Goal: Task Accomplishment & Management: Use online tool/utility

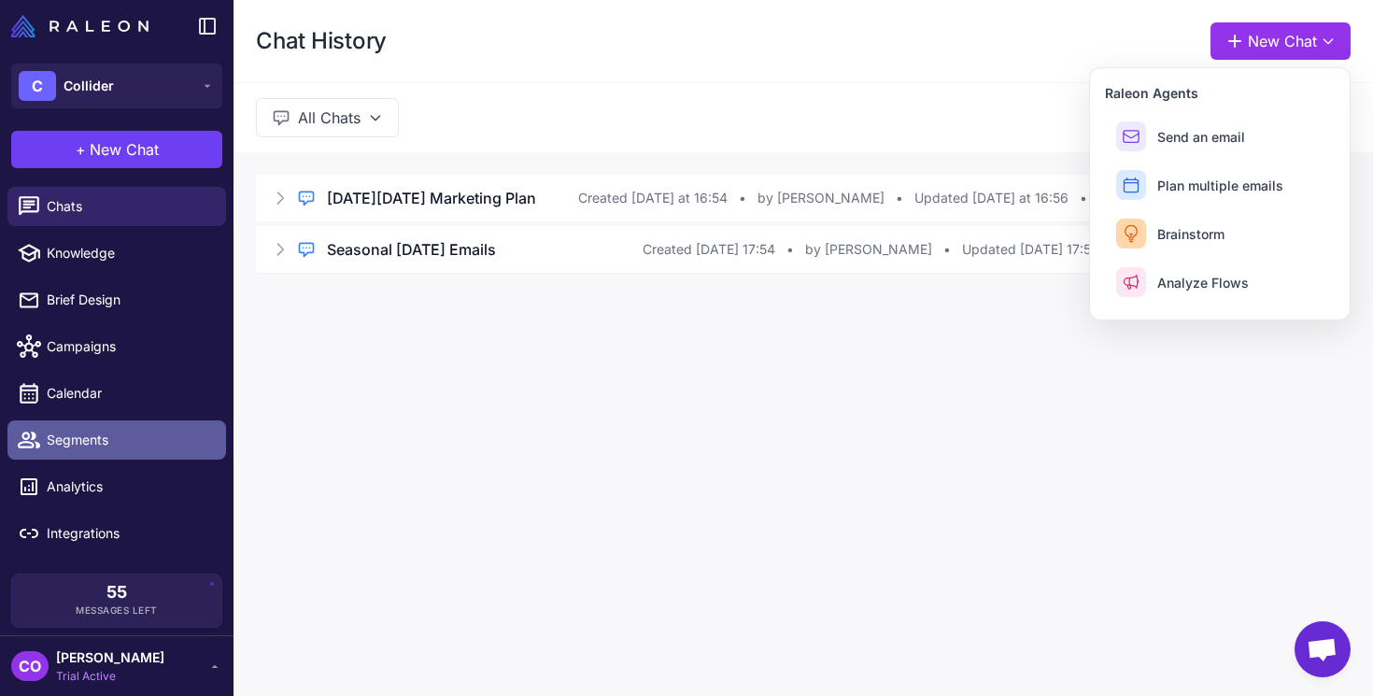
click at [78, 436] on span "Segments" at bounding box center [129, 440] width 164 height 21
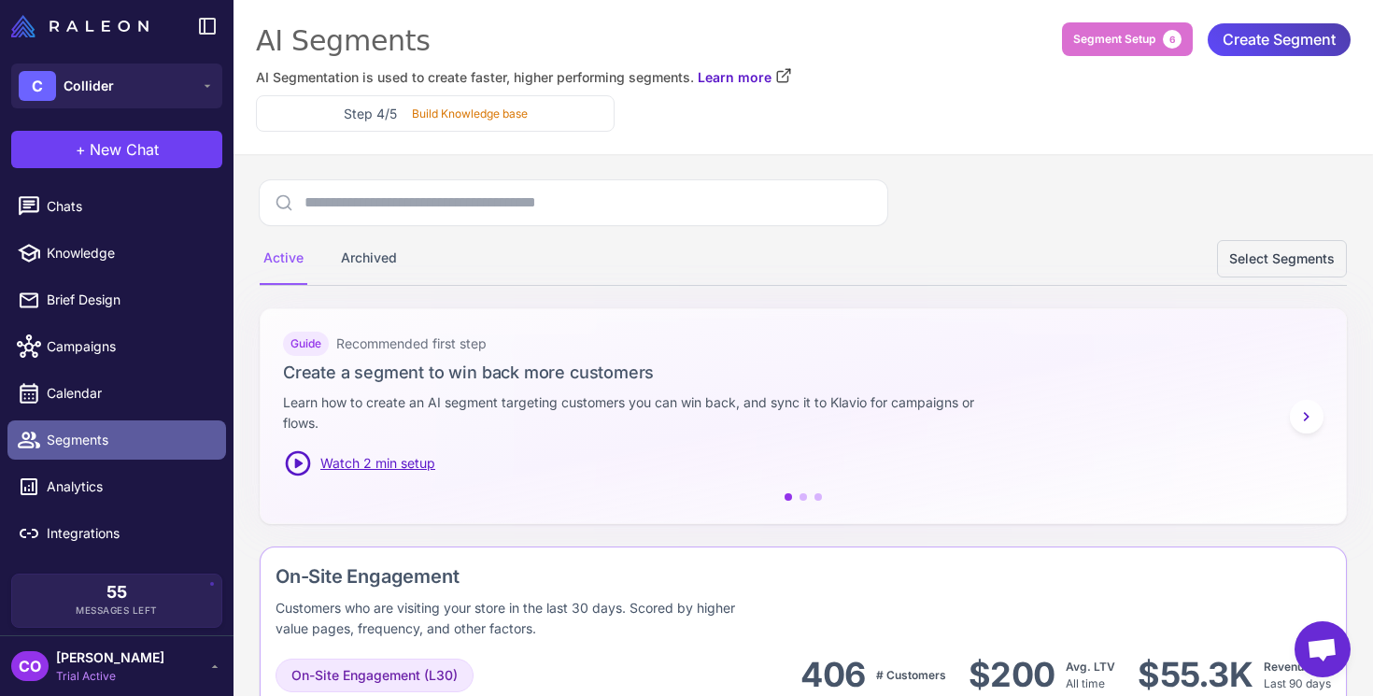
scroll to position [34, 0]
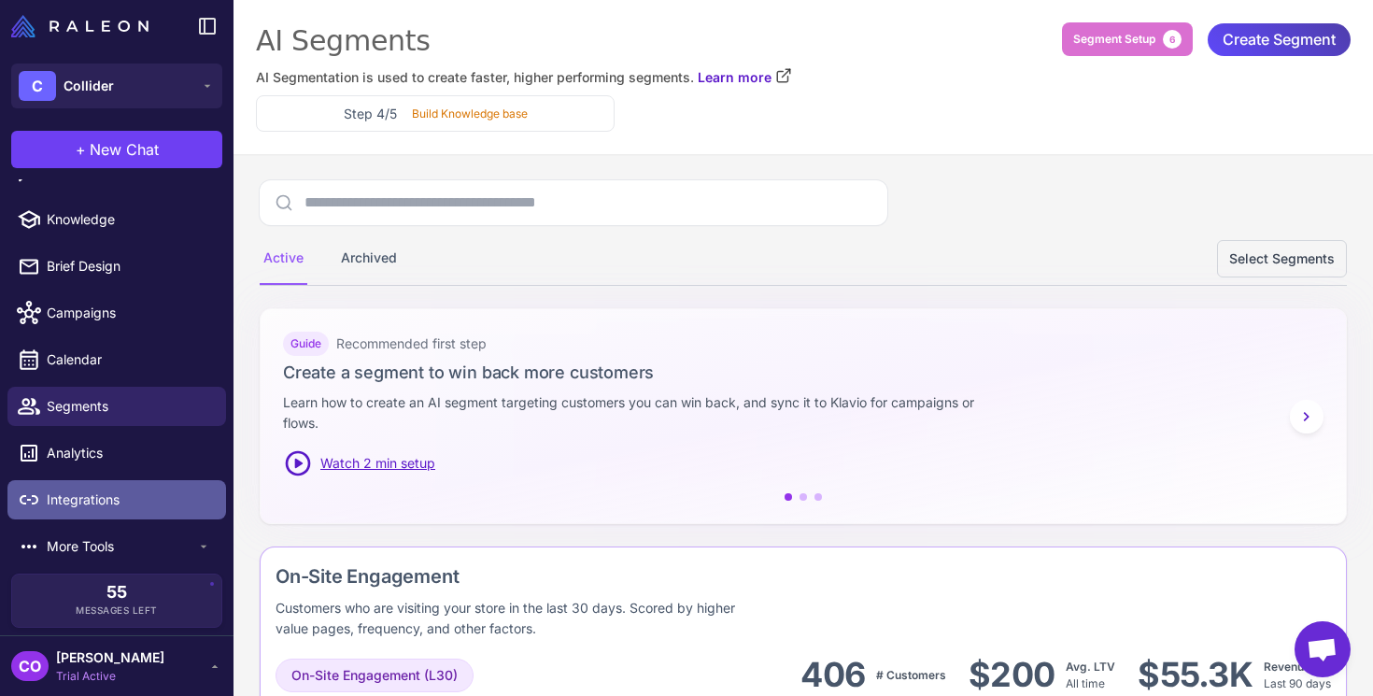
click at [91, 496] on span "Integrations" at bounding box center [129, 499] width 164 height 21
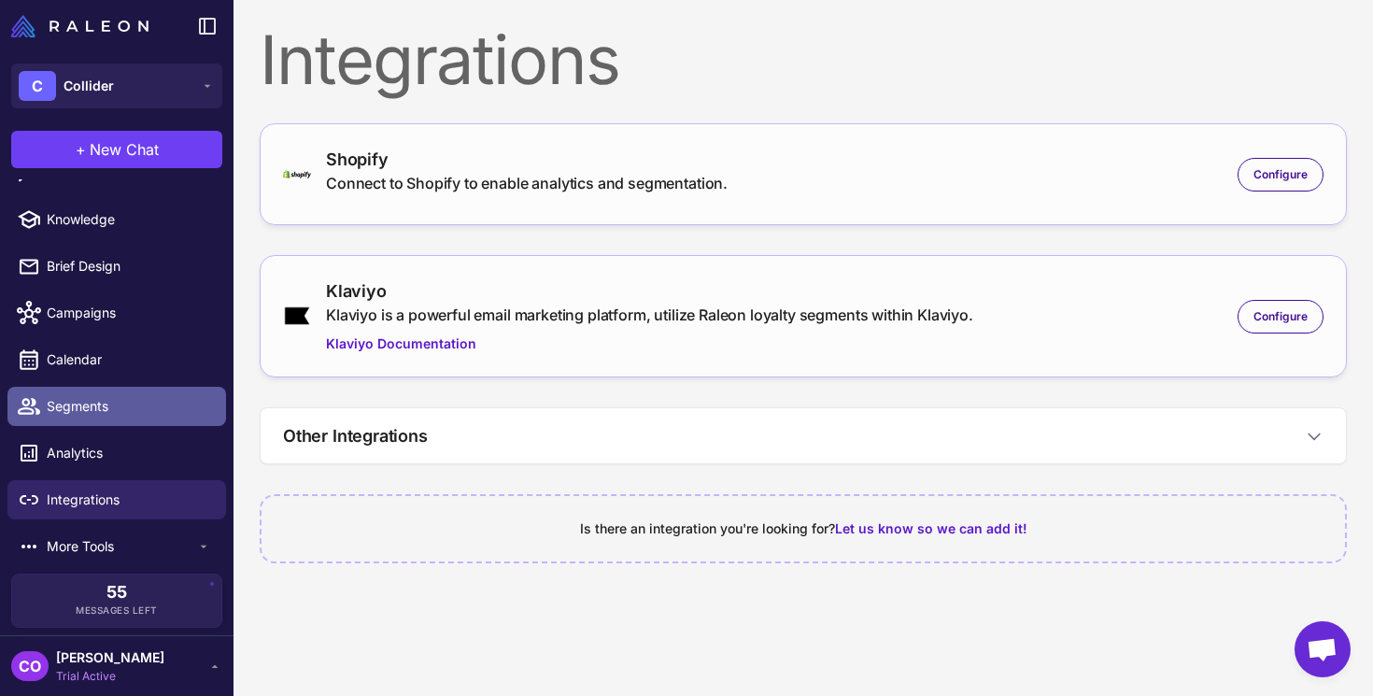
click at [77, 410] on span "Segments" at bounding box center [129, 406] width 164 height 21
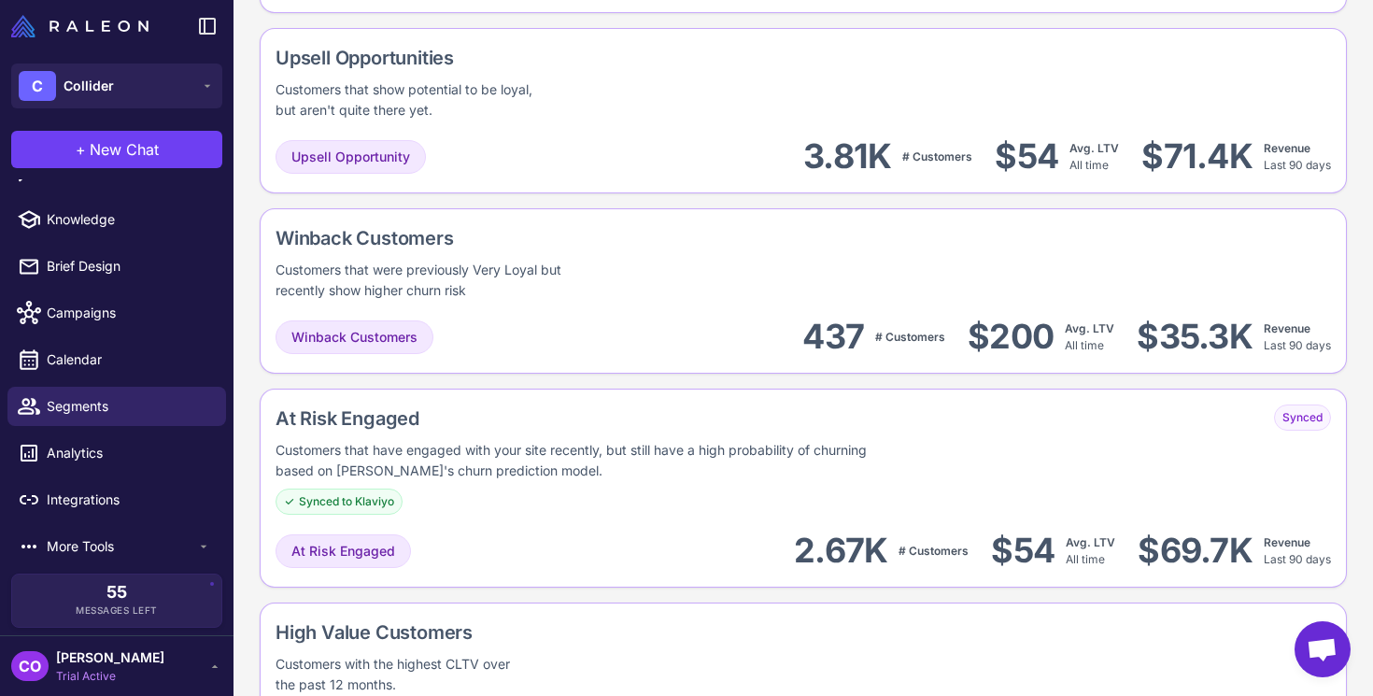
scroll to position [1075, 0]
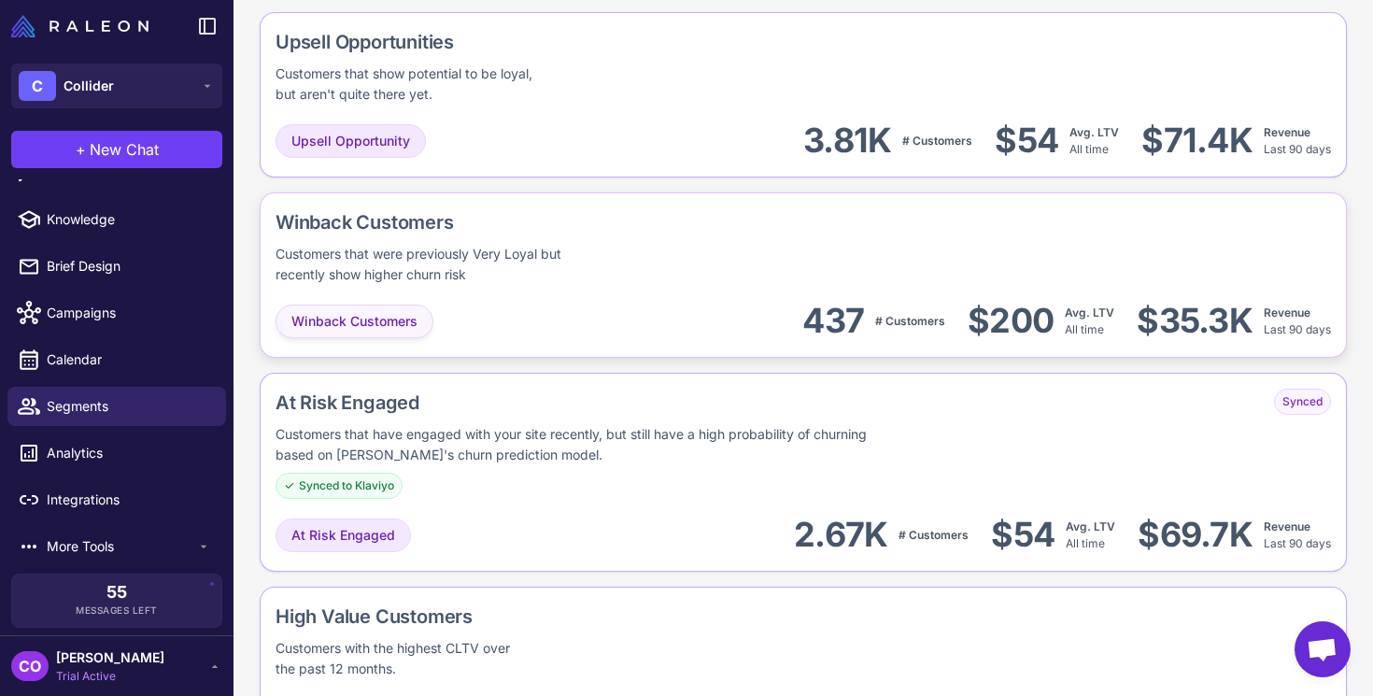
click at [318, 321] on span "Winback Customers" at bounding box center [354, 321] width 126 height 21
click at [389, 319] on span "Winback Customers" at bounding box center [354, 321] width 126 height 21
click at [398, 267] on div "Customers that were previously Very Loyal but recently show higher churn risk" at bounding box center [436, 264] width 320 height 41
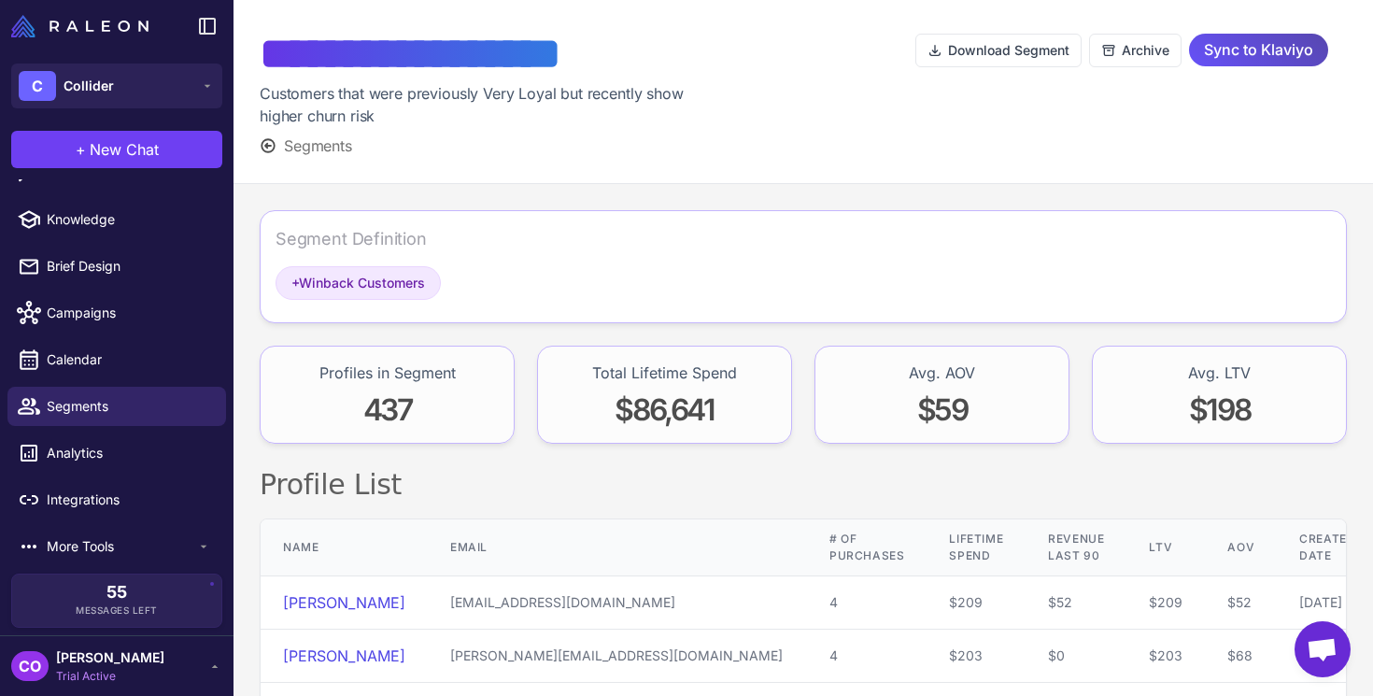
click at [1244, 61] on span "Sync to Klaviyo" at bounding box center [1258, 50] width 109 height 33
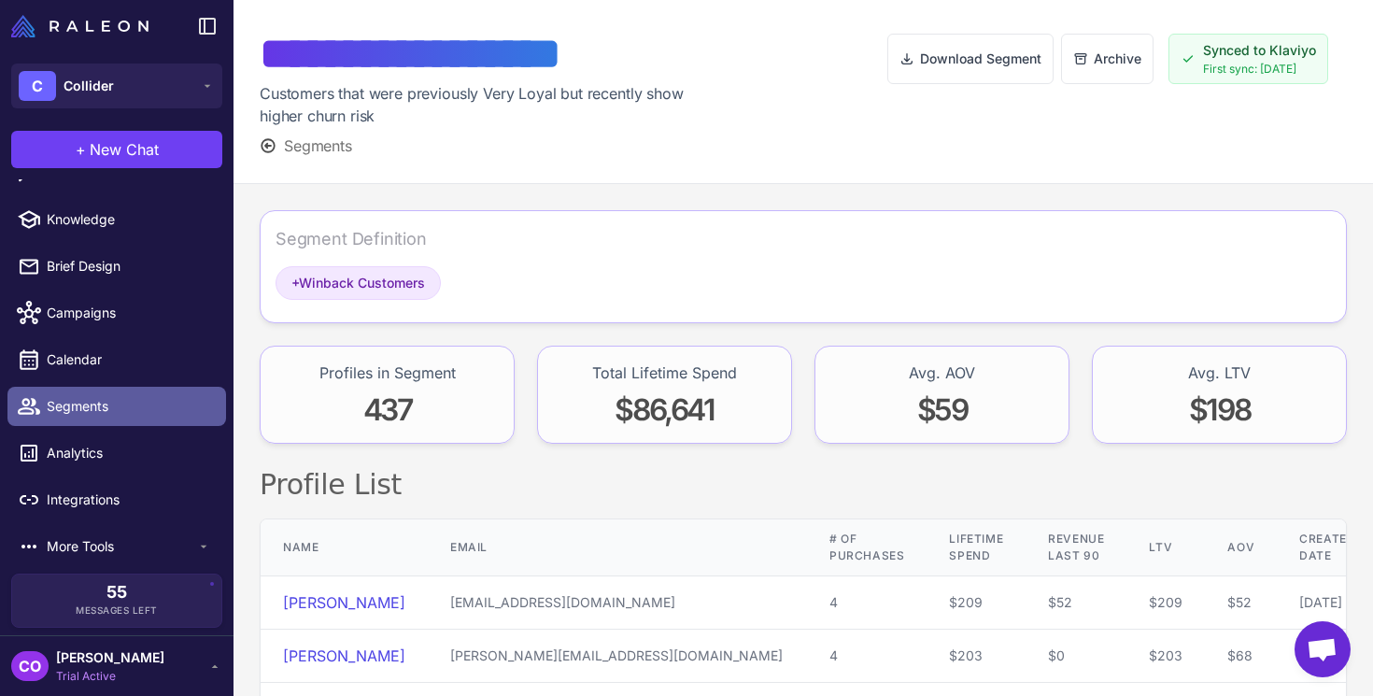
click at [71, 404] on span "Segments" at bounding box center [129, 406] width 164 height 21
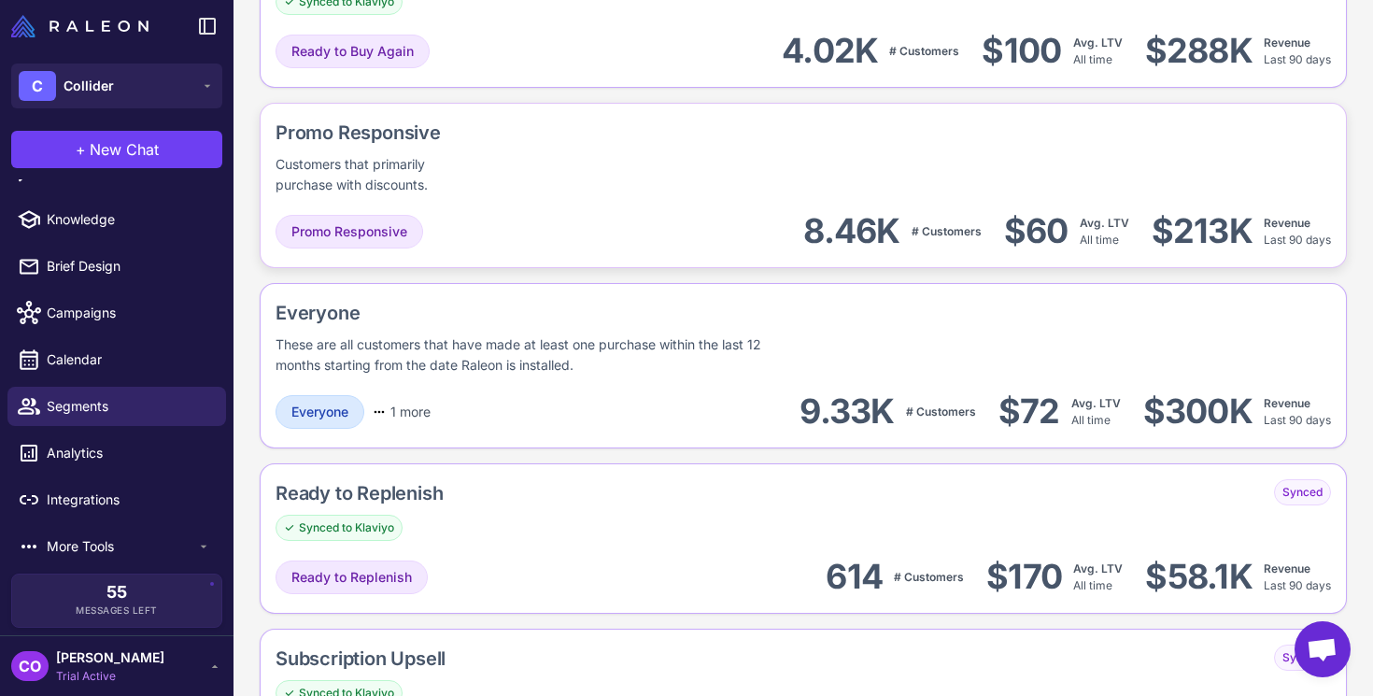
scroll to position [2096, 0]
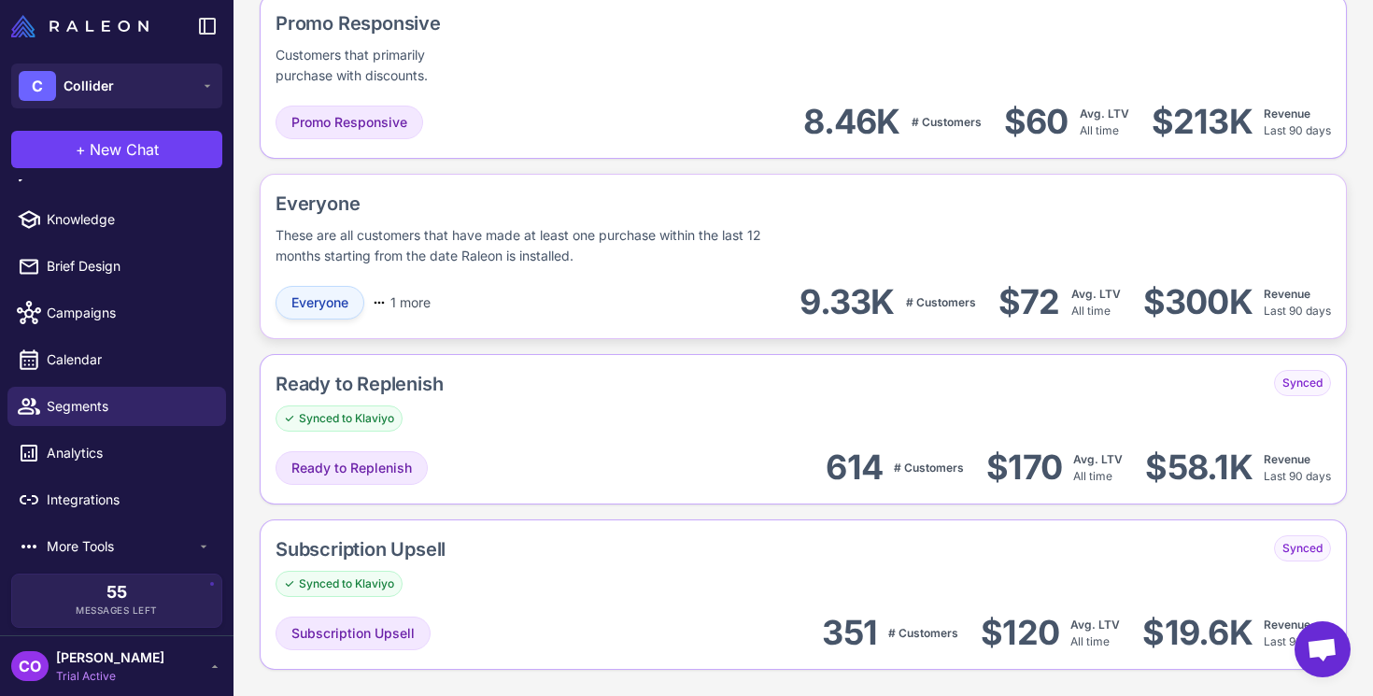
click at [299, 304] on span "Everyone" at bounding box center [319, 302] width 57 height 21
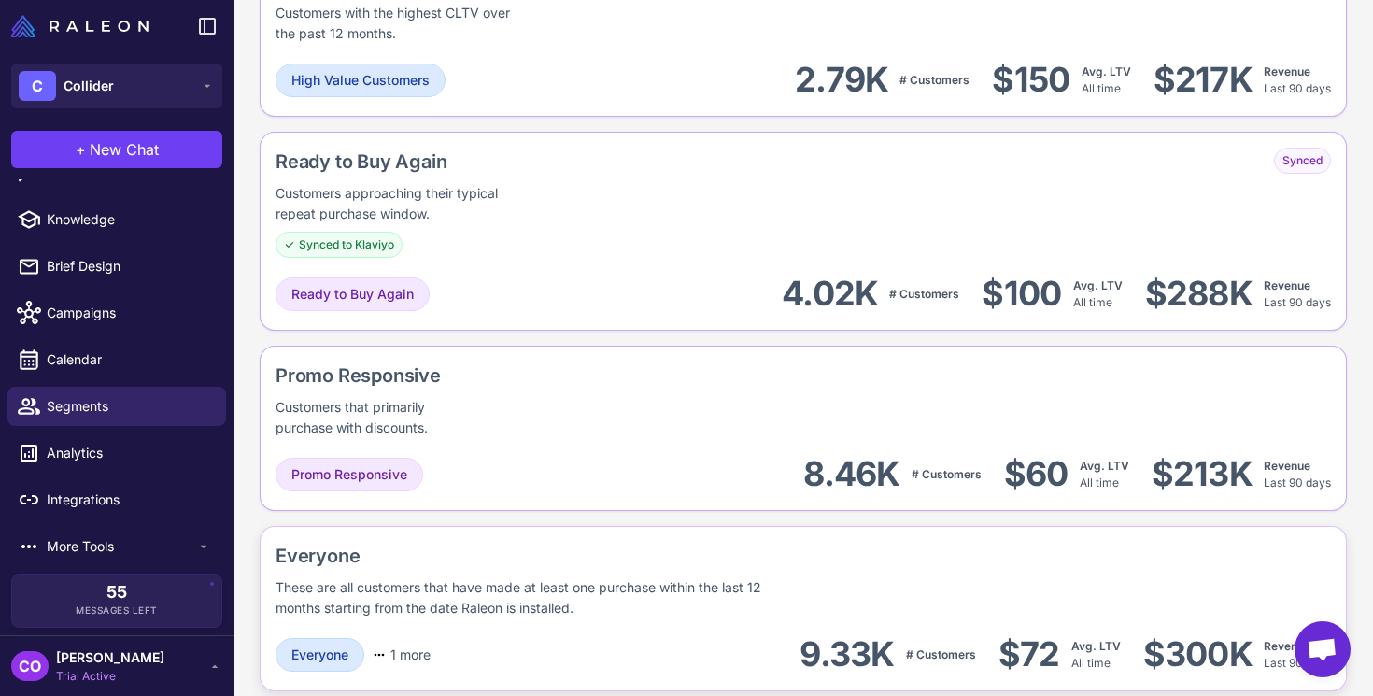
scroll to position [1707, 0]
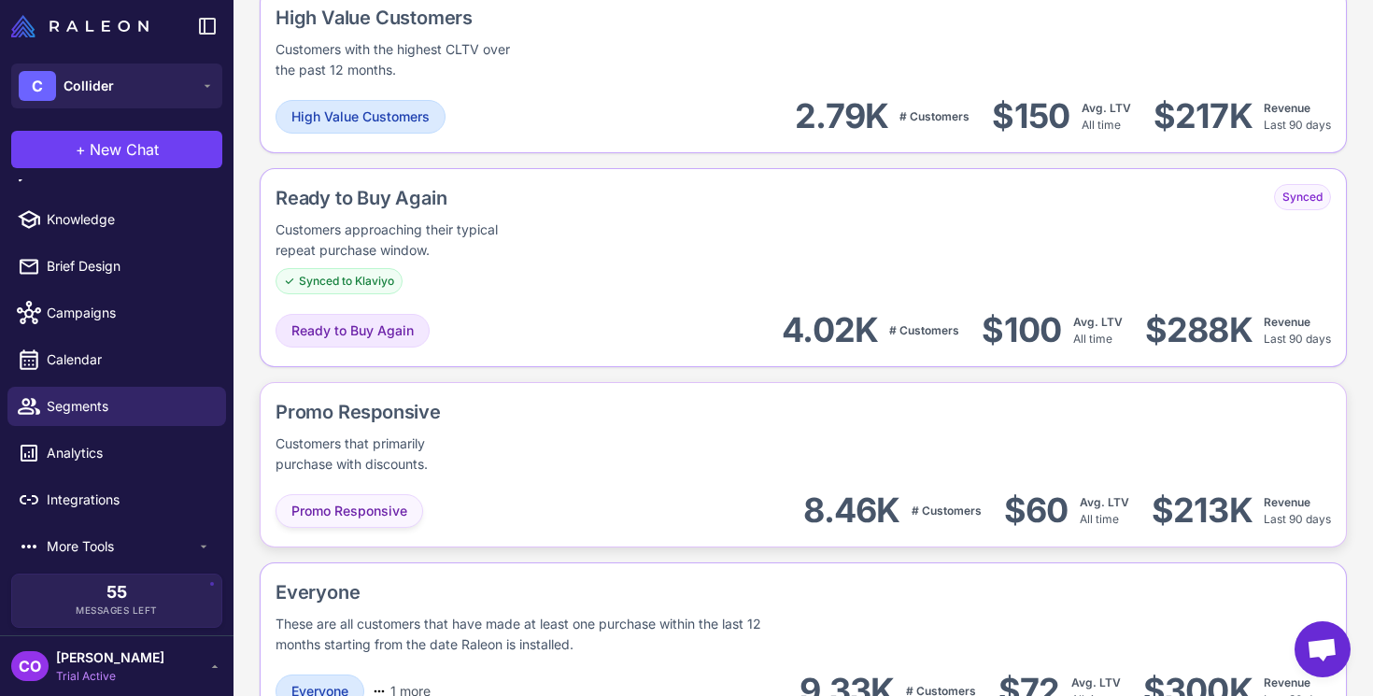
click at [370, 512] on span "Promo Responsive" at bounding box center [349, 511] width 116 height 21
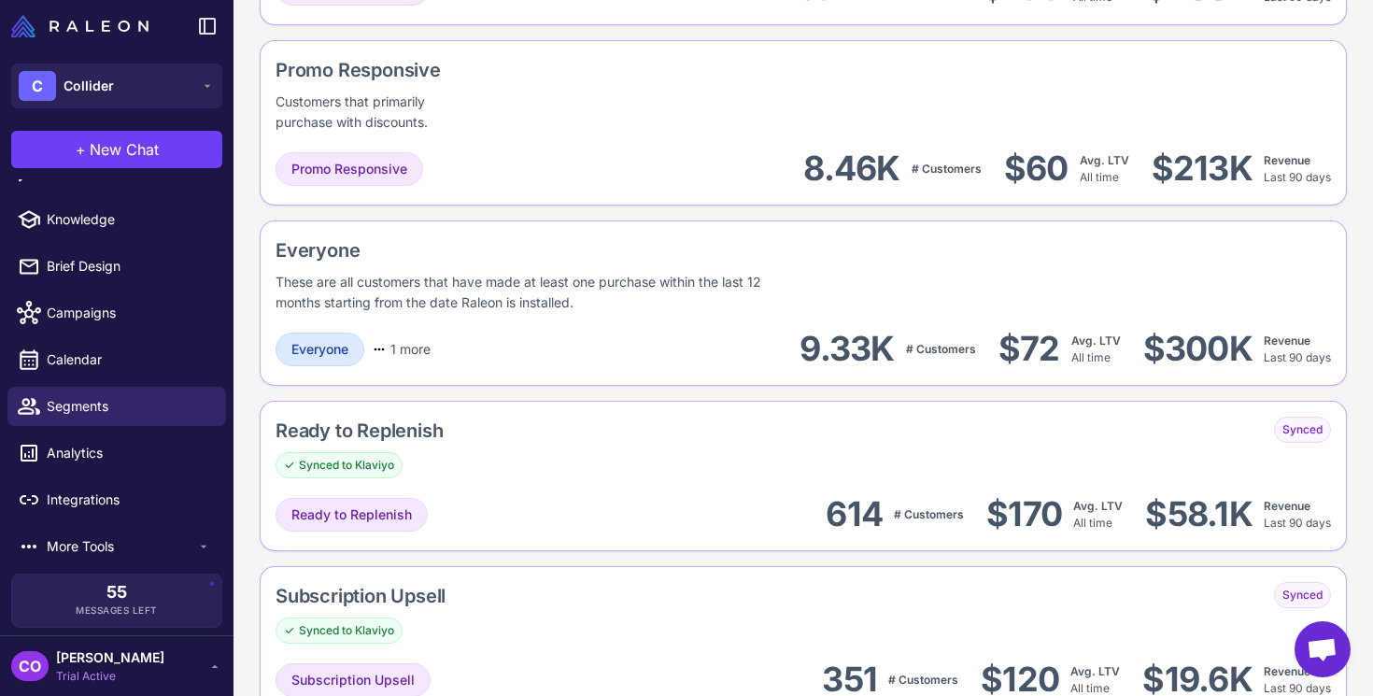
scroll to position [2050, 0]
click at [349, 163] on span "Promo Responsive" at bounding box center [349, 168] width 116 height 21
click at [337, 170] on span "Promo Responsive" at bounding box center [349, 168] width 116 height 21
click at [346, 169] on span "Promo Responsive" at bounding box center [349, 168] width 116 height 21
click at [483, 163] on div "Promo Responsive 8.46K # Customers $60 Avg. LTV All time $213K Revenue Last 90 …" at bounding box center [803, 168] width 1055 height 42
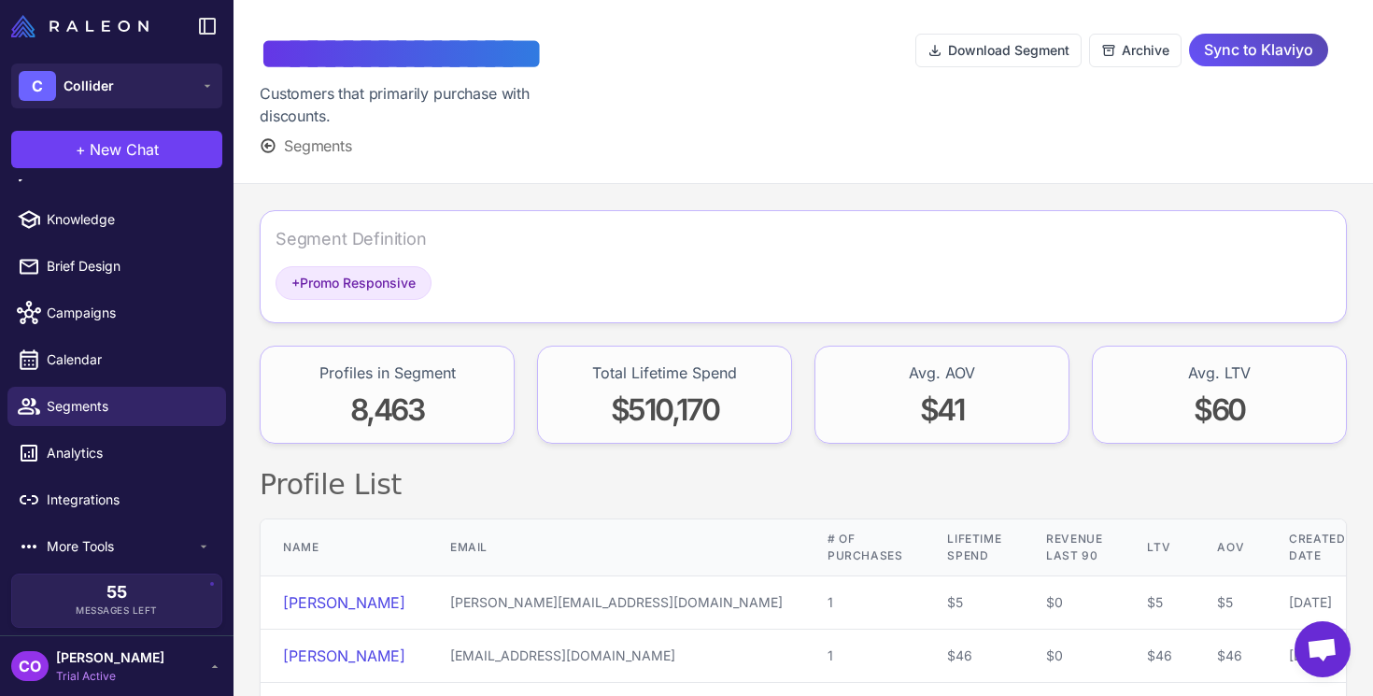
click at [1235, 50] on span "Sync to Klaviyo" at bounding box center [1258, 50] width 109 height 33
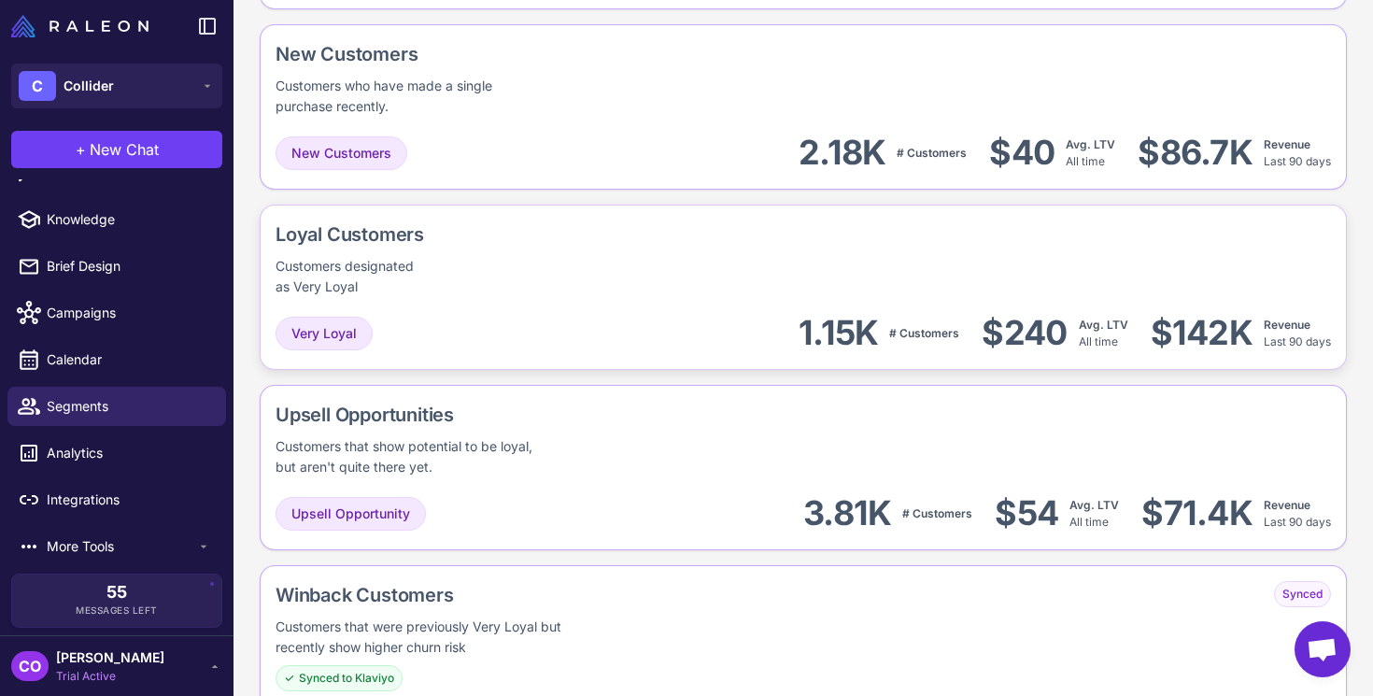
scroll to position [648, 0]
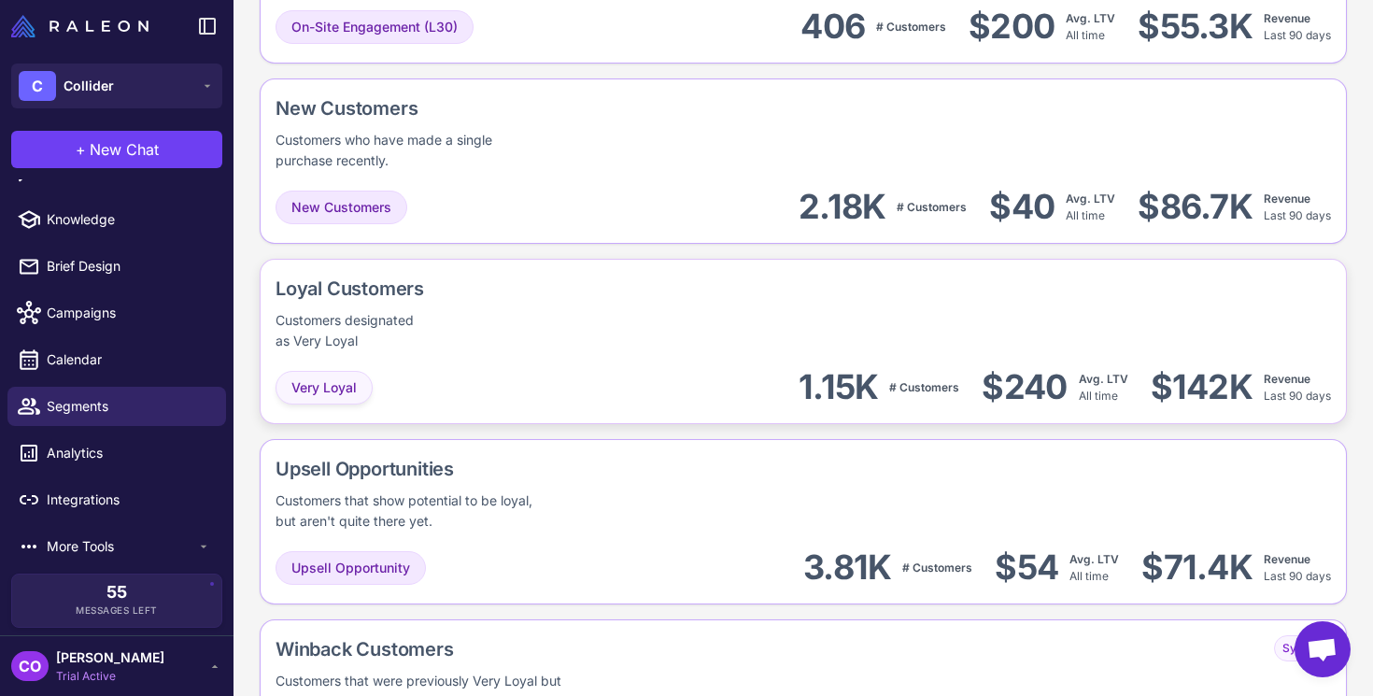
click at [332, 388] on span "Very Loyal" at bounding box center [323, 387] width 65 height 21
click at [371, 349] on div "Customers designated as Very Loyal" at bounding box center [350, 330] width 149 height 41
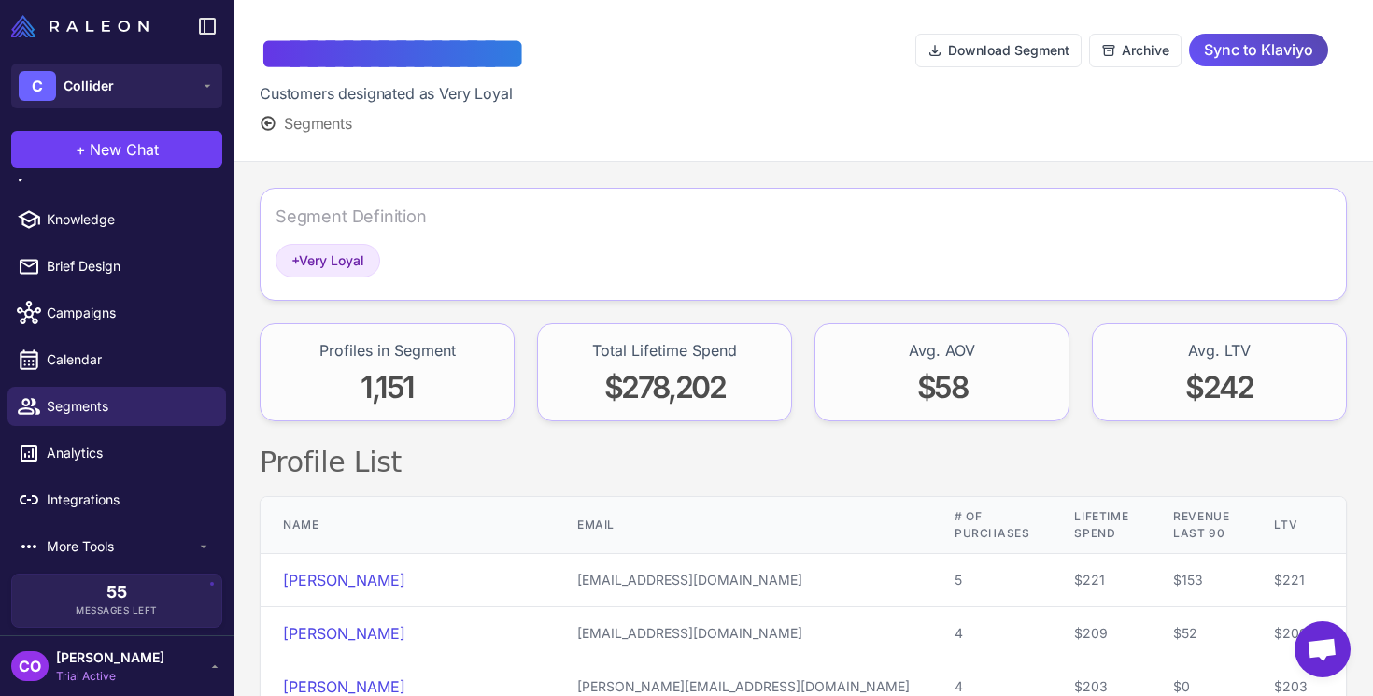
click at [1246, 52] on span "Sync to Klaviyo" at bounding box center [1258, 50] width 109 height 33
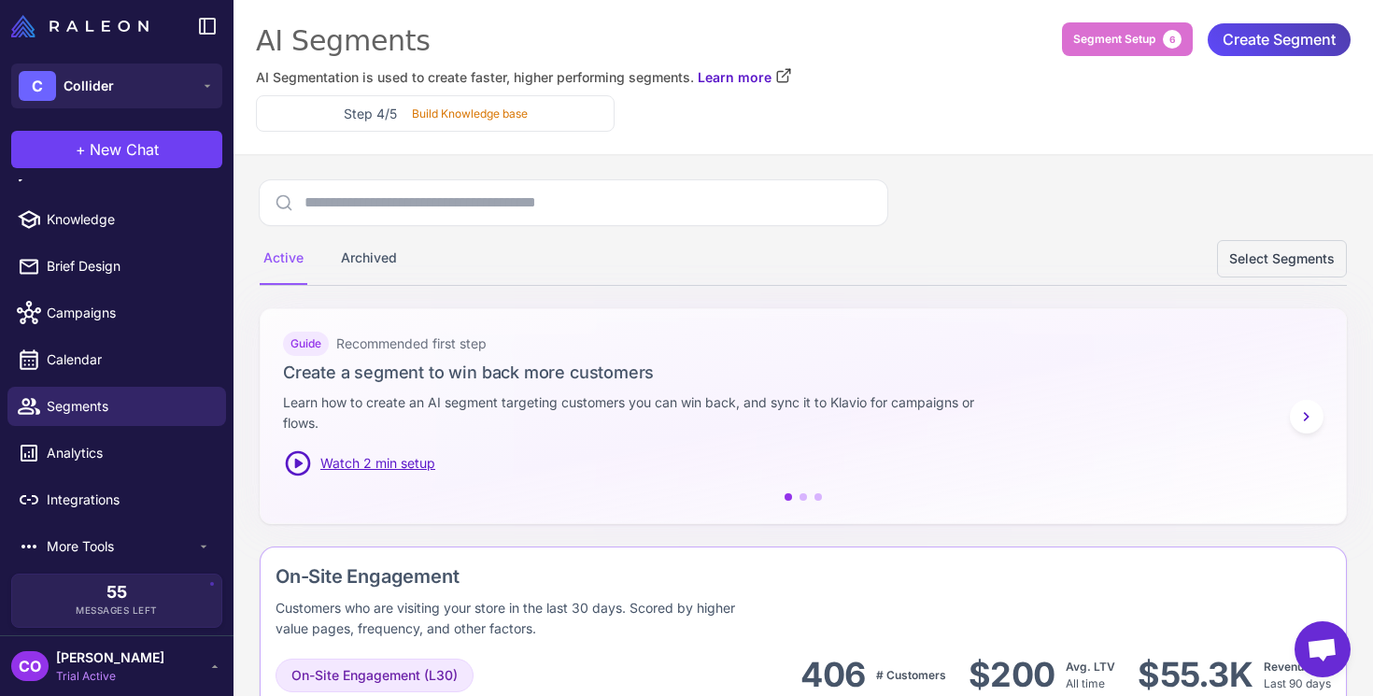
click at [1306, 414] on icon at bounding box center [1307, 416] width 6 height 9
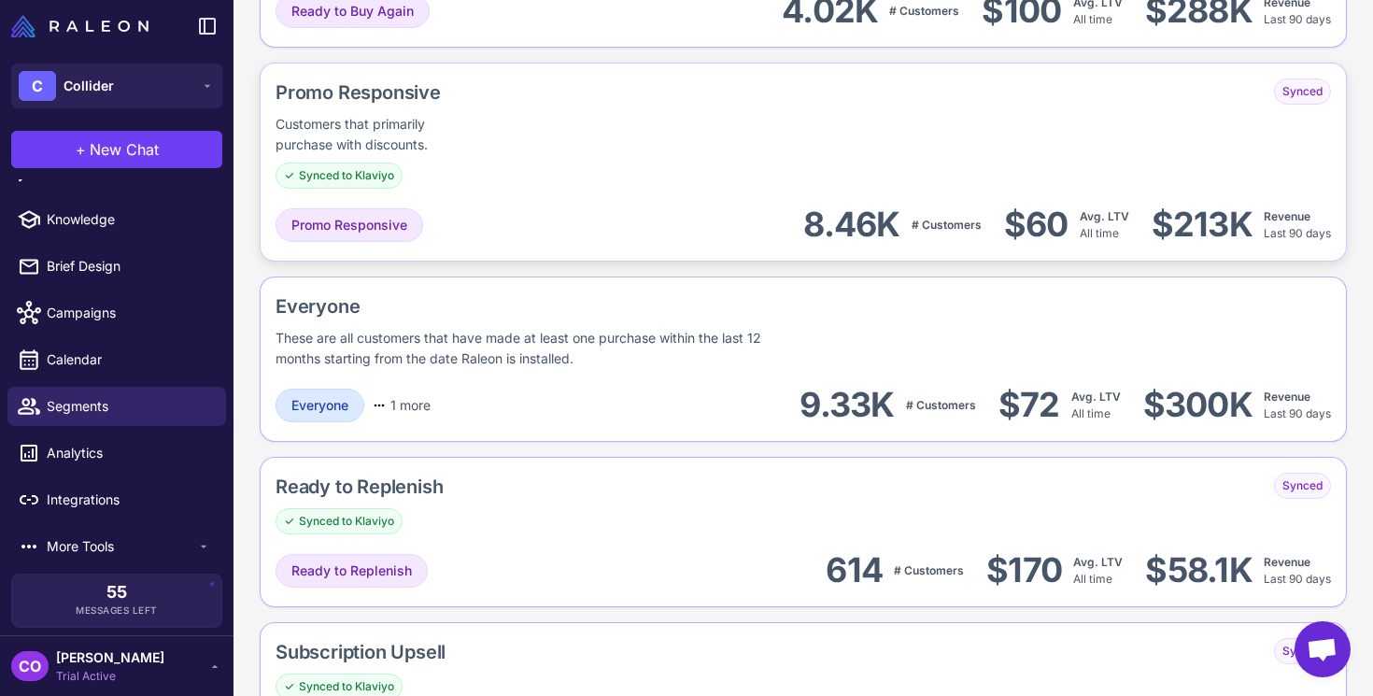
scroll to position [2129, 0]
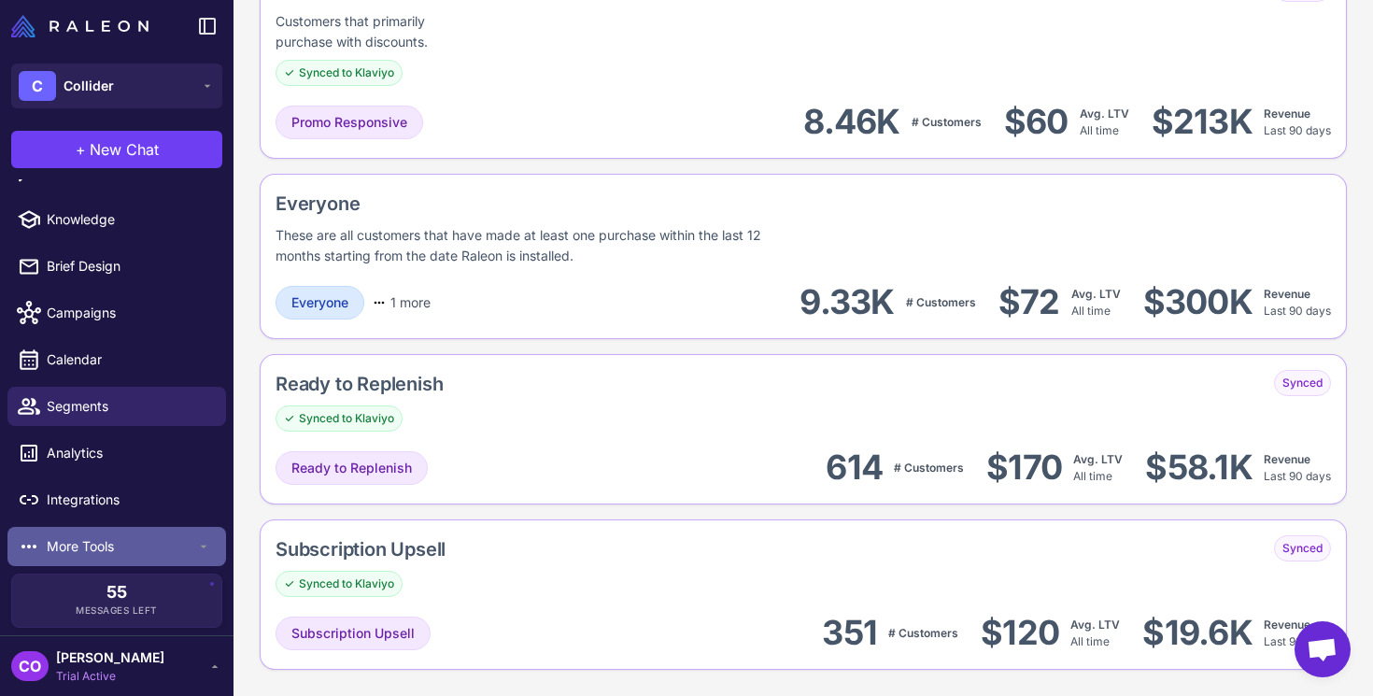
click at [84, 552] on span "More Tools" at bounding box center [121, 546] width 149 height 21
click at [205, 547] on icon at bounding box center [203, 546] width 15 height 15
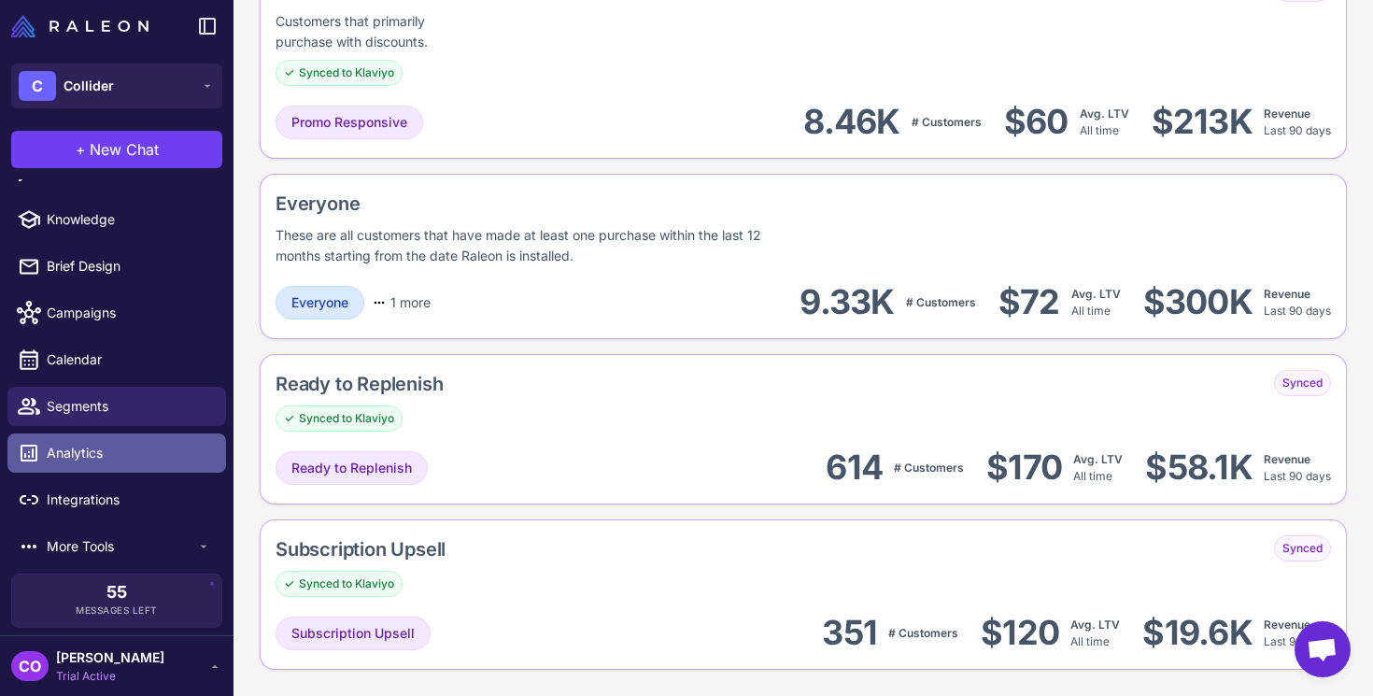
click at [91, 454] on span "Analytics" at bounding box center [129, 453] width 164 height 21
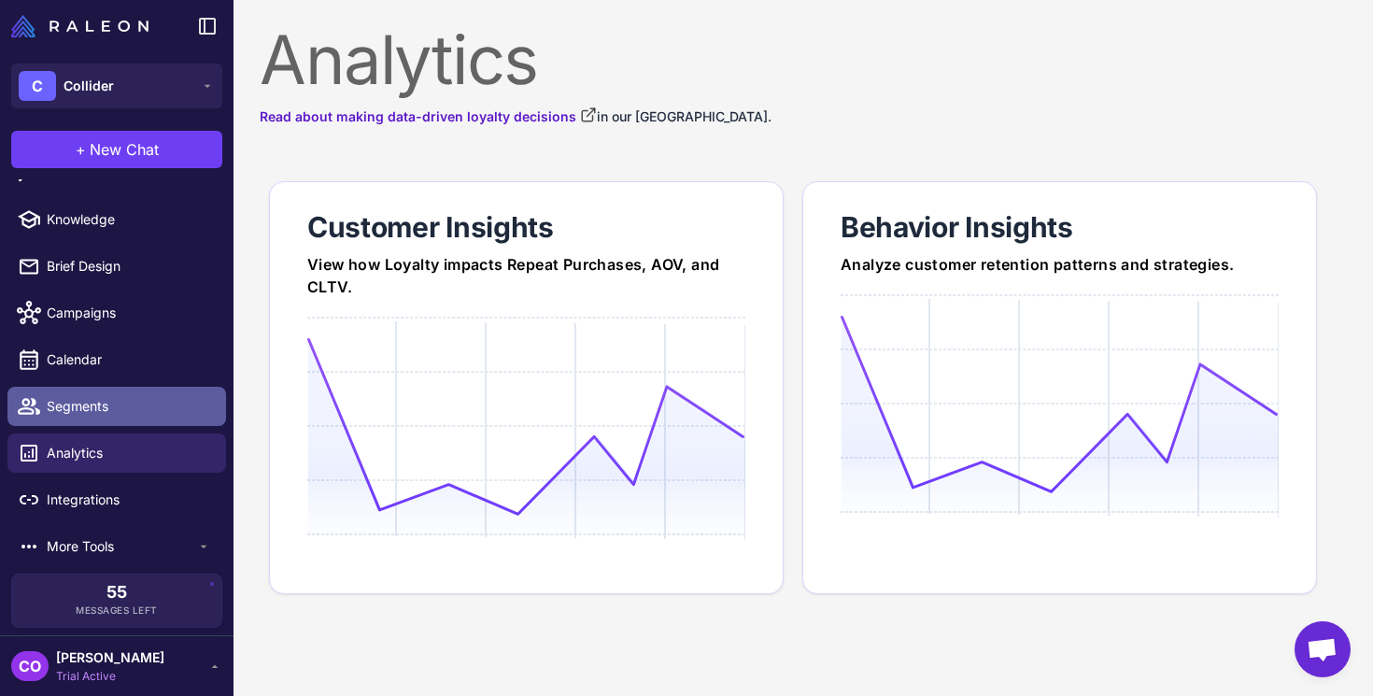
click at [63, 401] on span "Segments" at bounding box center [129, 406] width 164 height 21
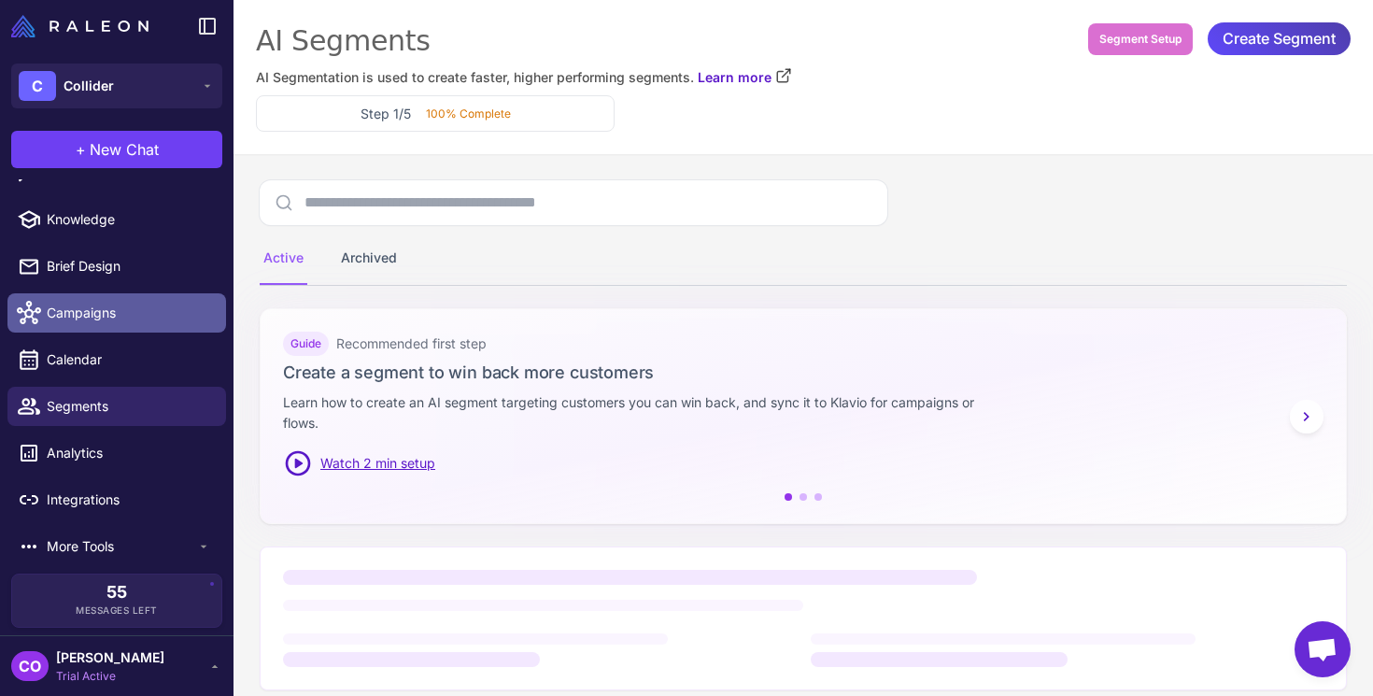
click at [80, 316] on span "Campaigns" at bounding box center [129, 313] width 164 height 21
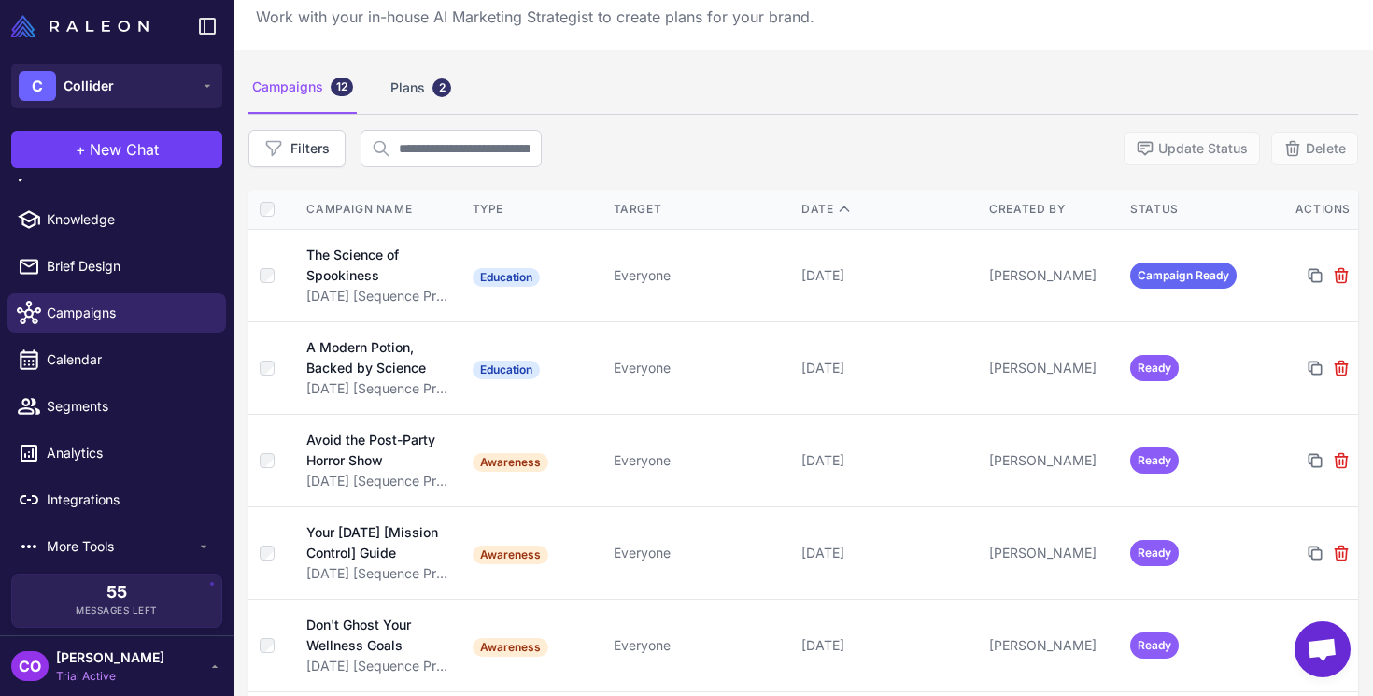
scroll to position [17, 0]
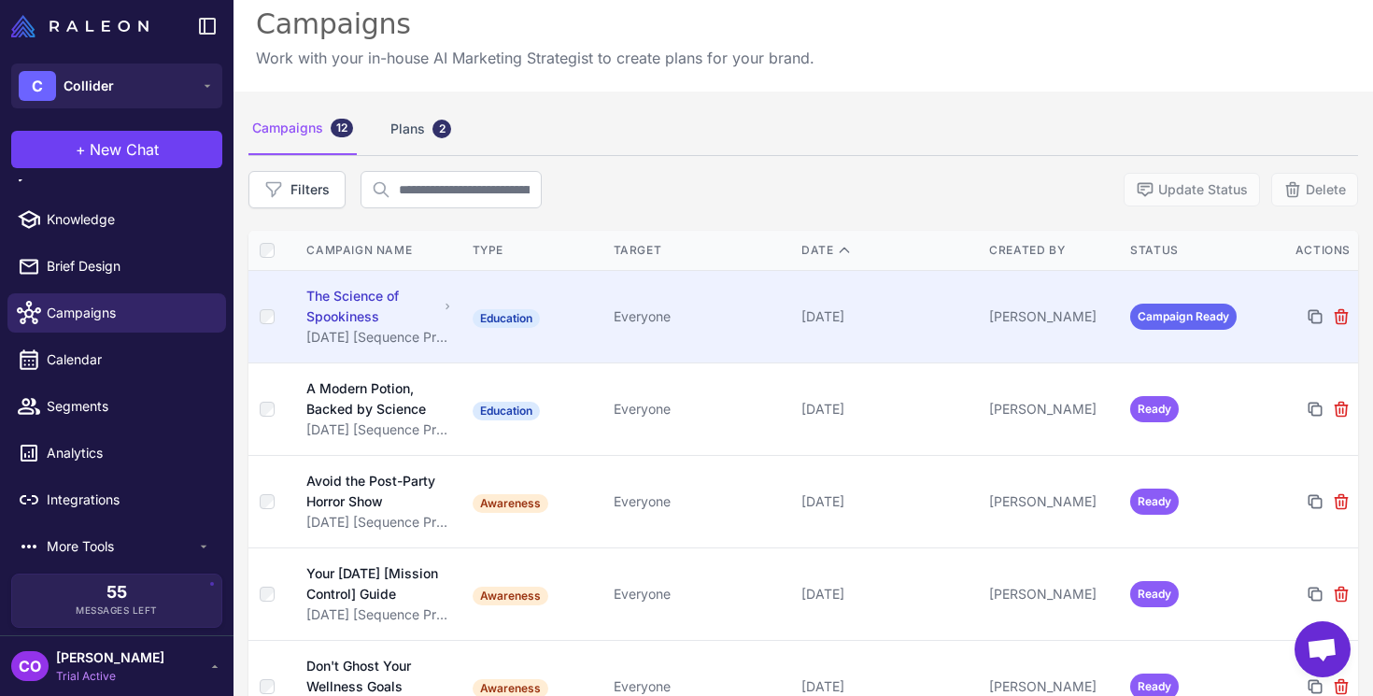
click at [354, 299] on div "The Science of Spookiness" at bounding box center [372, 306] width 132 height 41
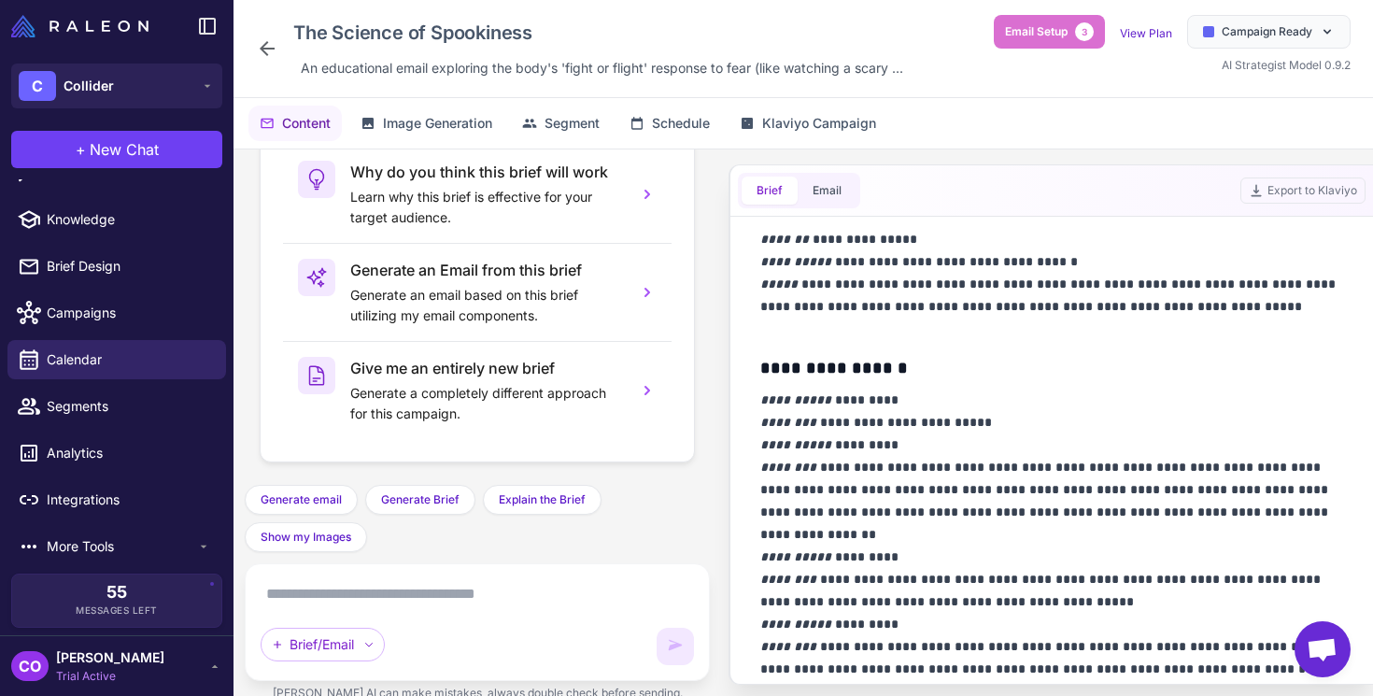
scroll to position [982, 0]
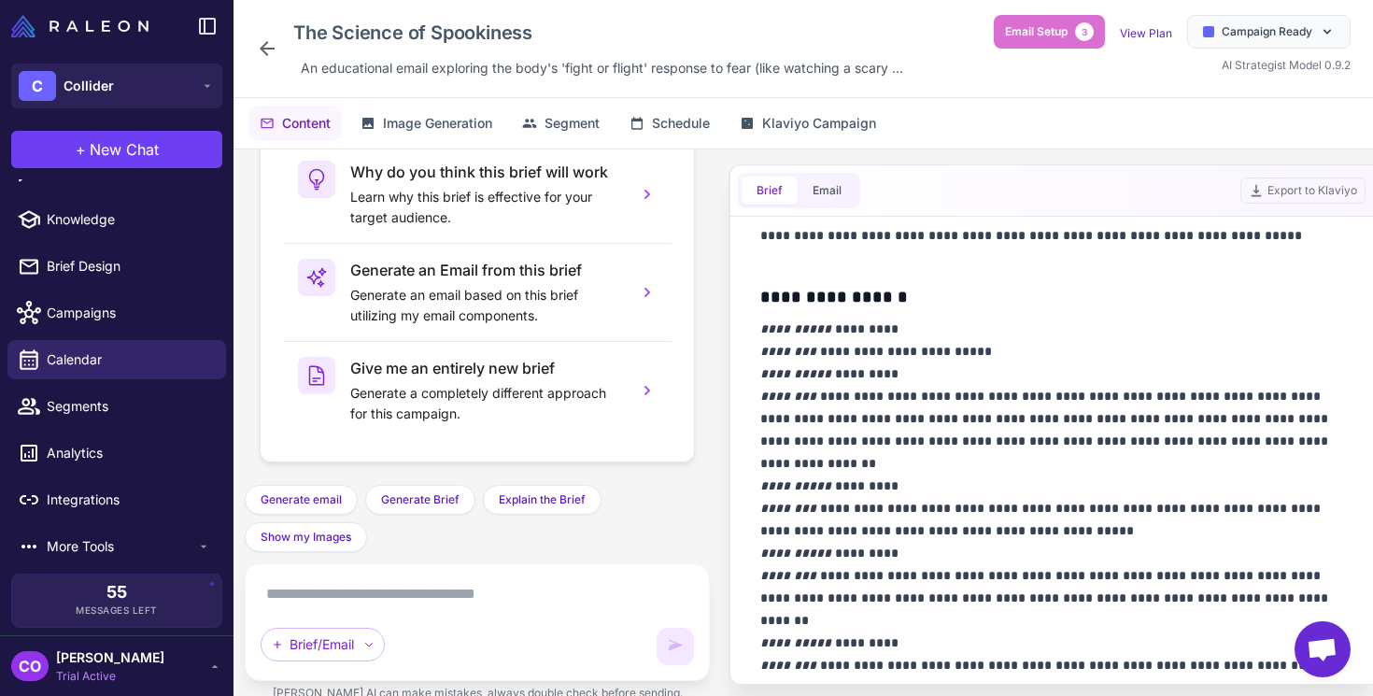
click at [274, 54] on icon at bounding box center [267, 48] width 22 height 22
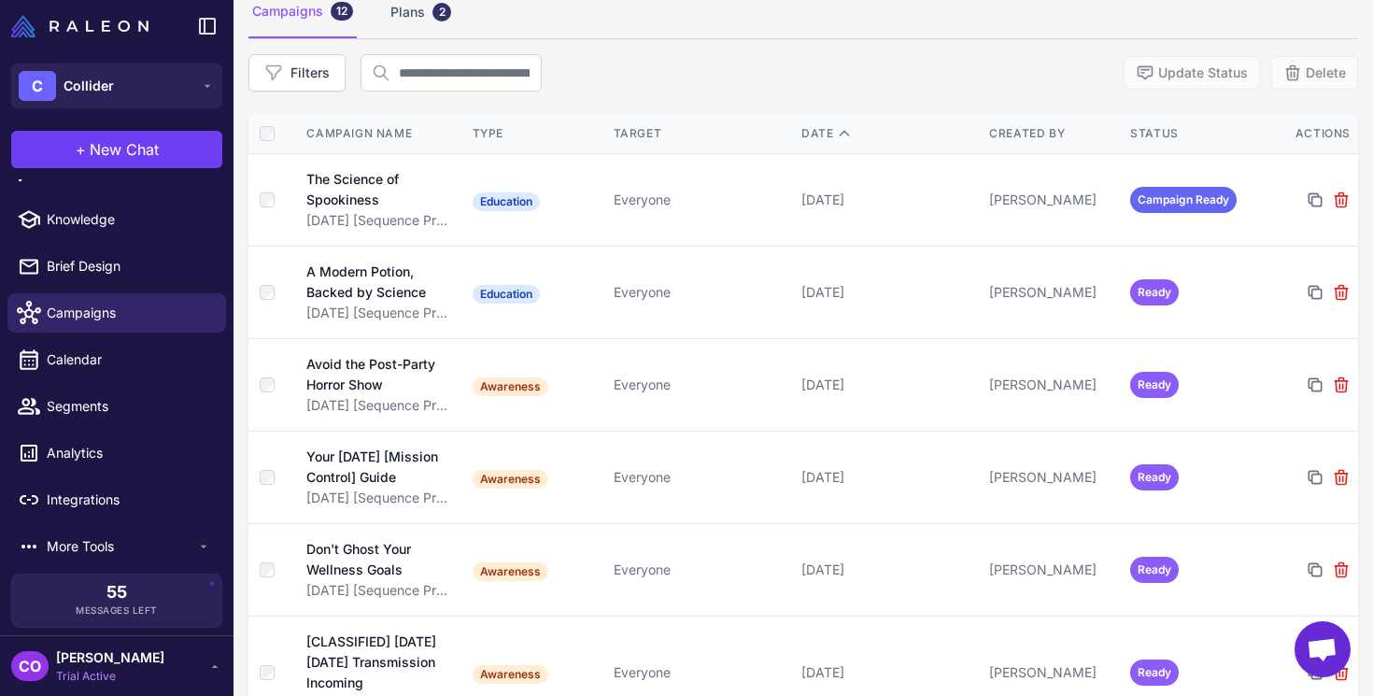
scroll to position [135, 0]
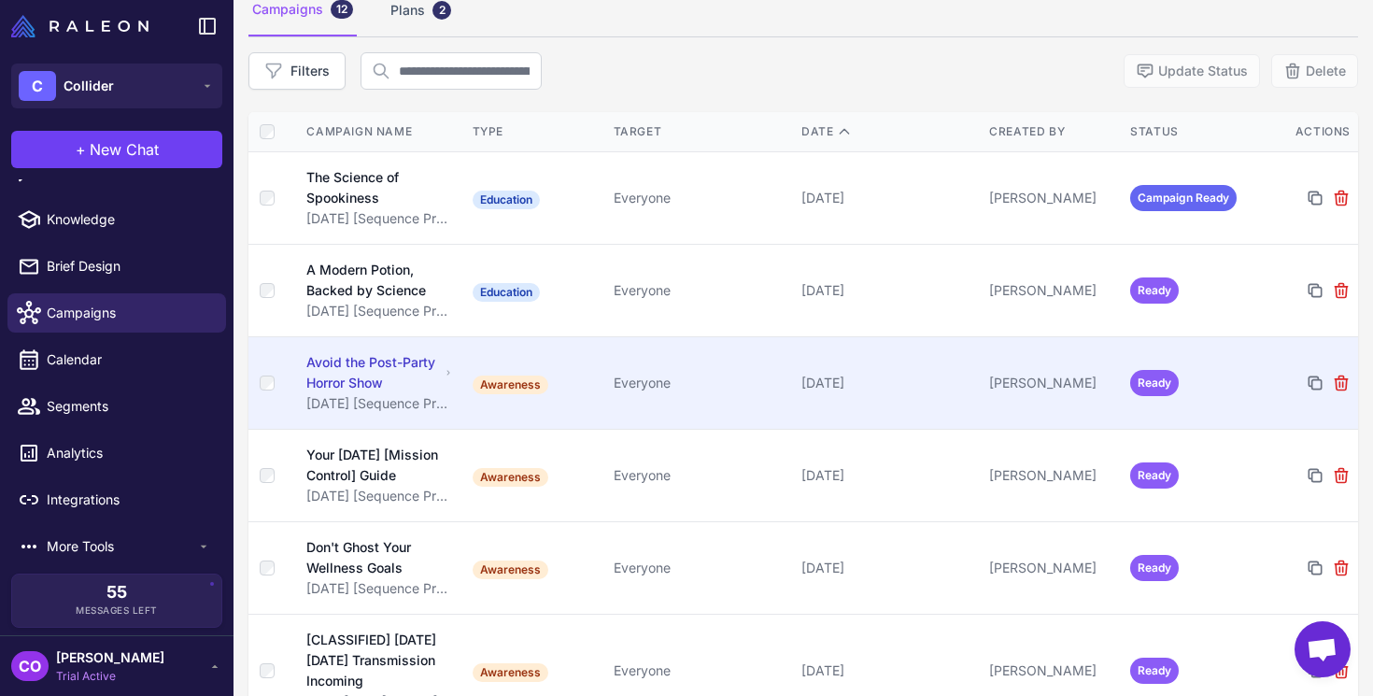
click at [366, 366] on div "Avoid the Post-Party Horror Show" at bounding box center [373, 372] width 134 height 41
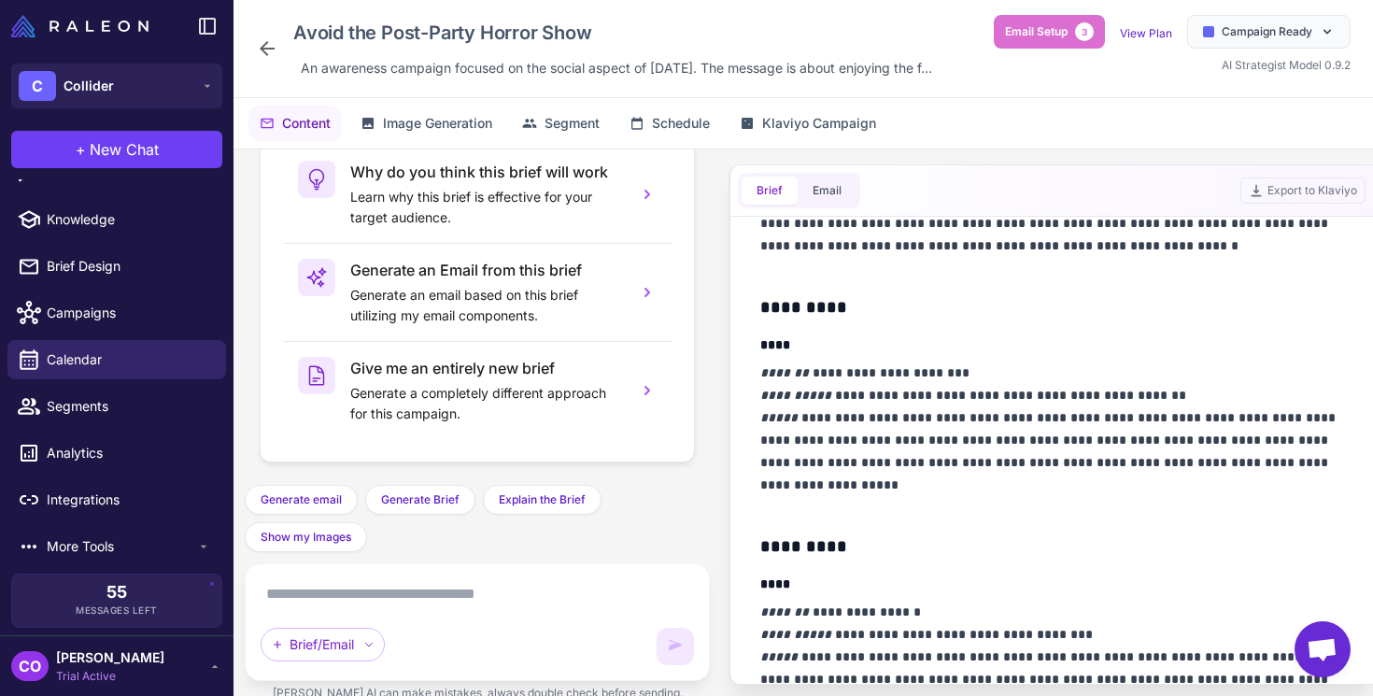
scroll to position [457, 0]
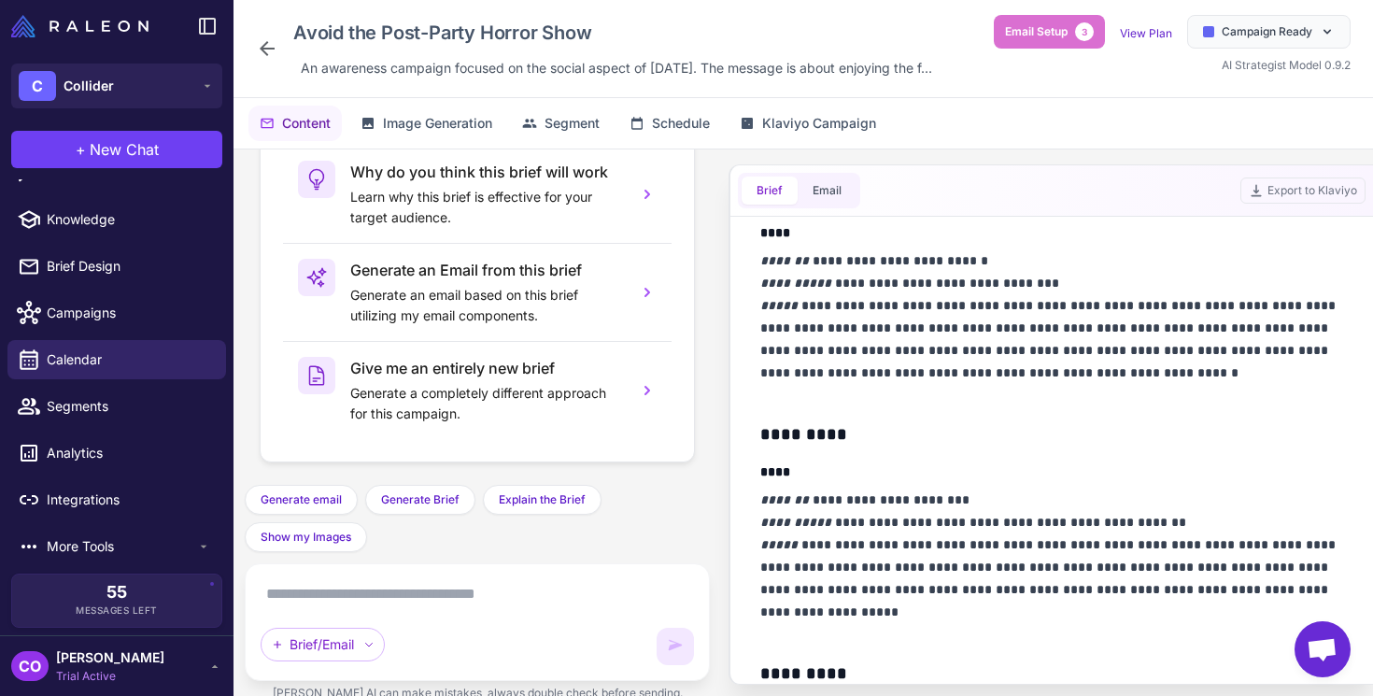
click at [273, 49] on icon at bounding box center [267, 48] width 15 height 15
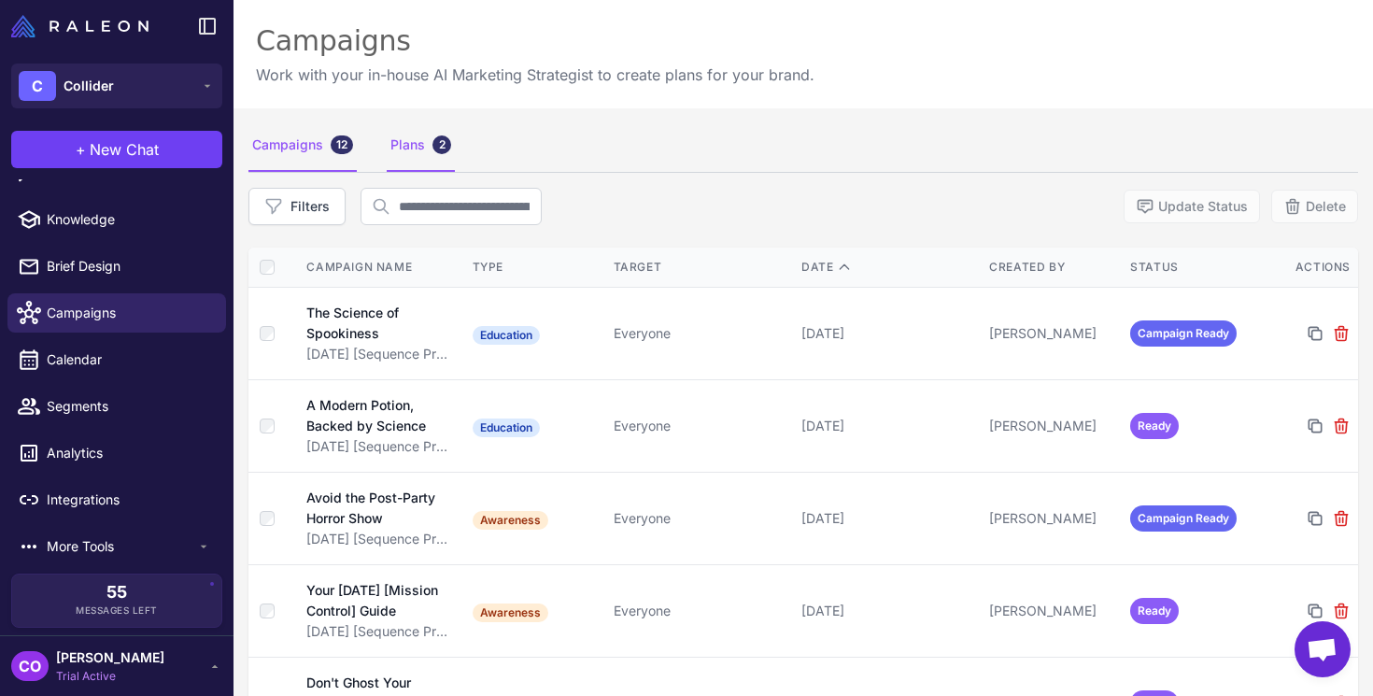
click at [413, 149] on div "Plans 2" at bounding box center [421, 146] width 68 height 52
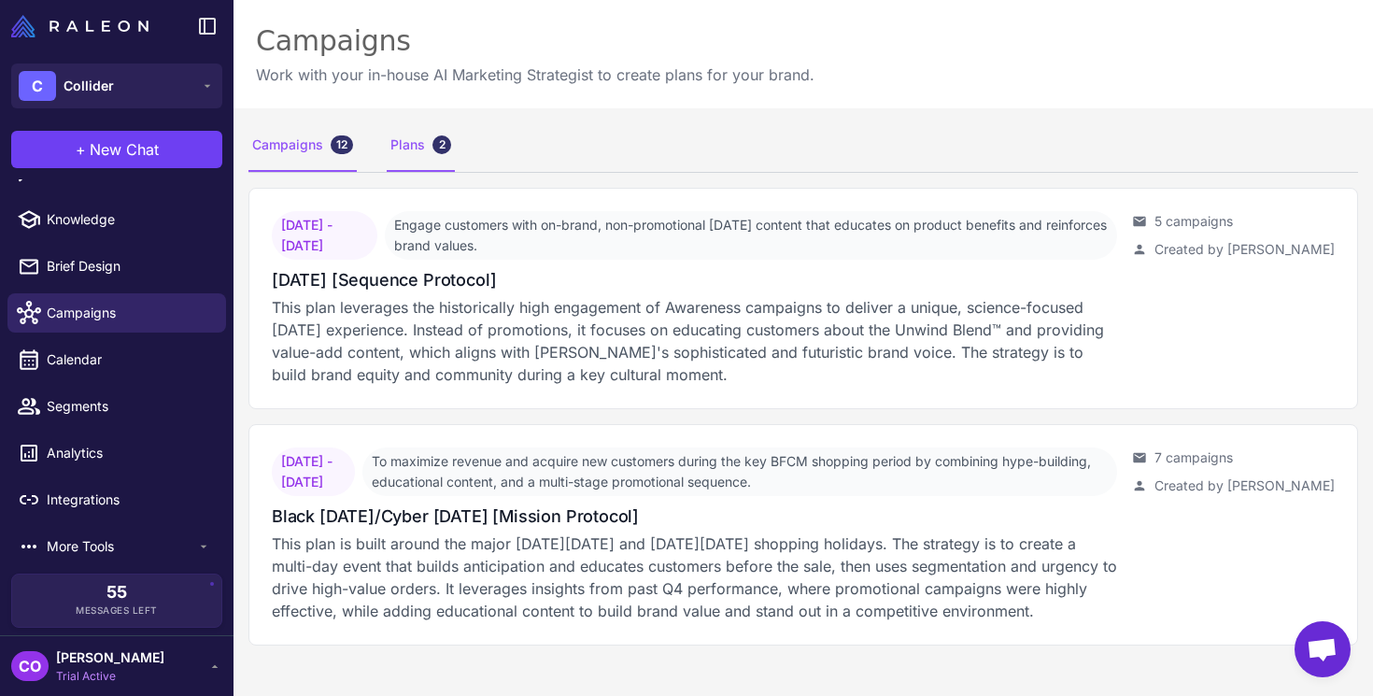
click at [304, 148] on div "Campaigns 12" at bounding box center [302, 146] width 108 height 52
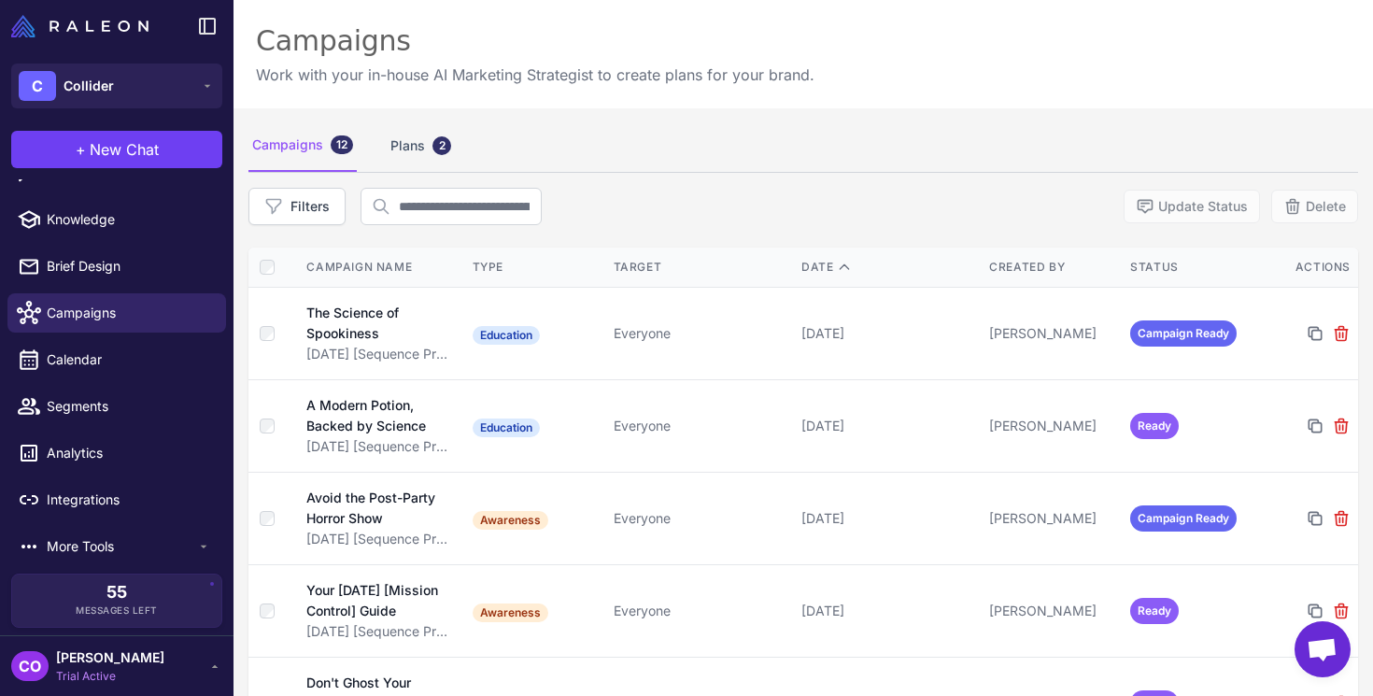
click at [385, 151] on div "Campaigns 12 Plans 2" at bounding box center [802, 146] width 1109 height 52
click at [409, 149] on div "Plans 2" at bounding box center [421, 146] width 68 height 52
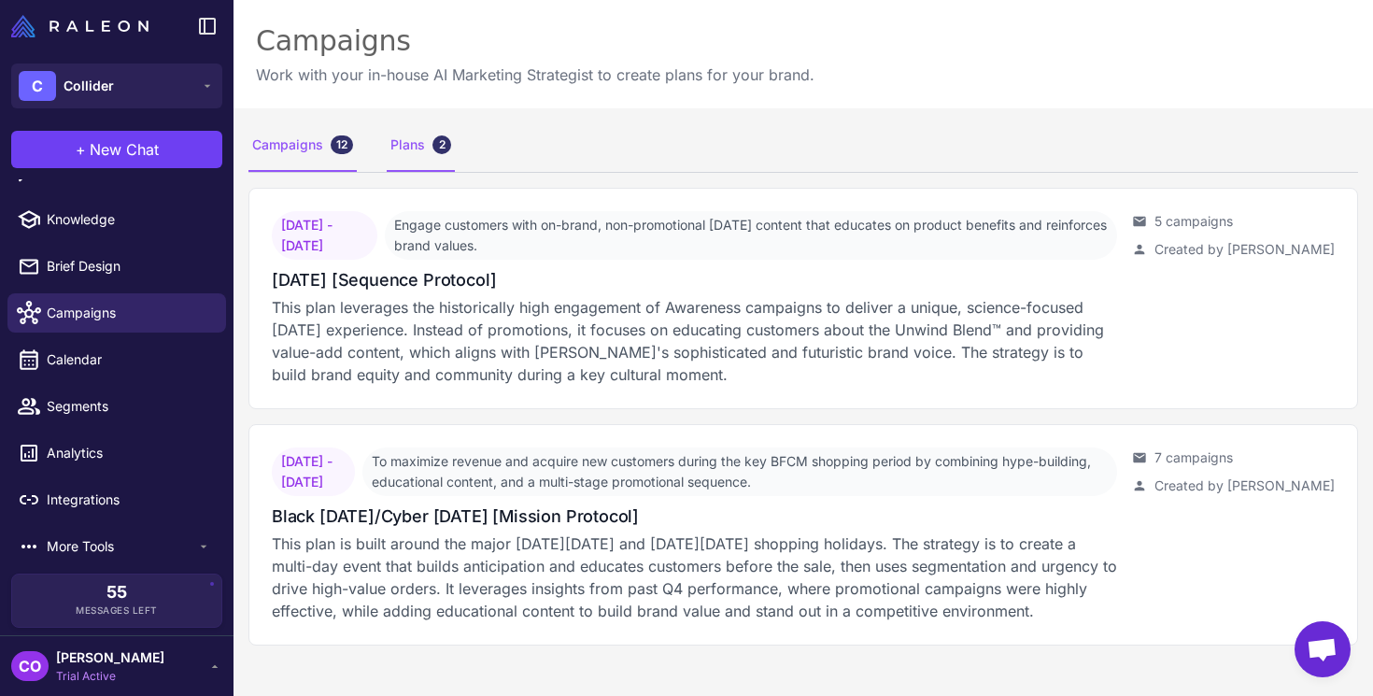
click at [304, 140] on div "Campaigns 12" at bounding box center [302, 146] width 108 height 52
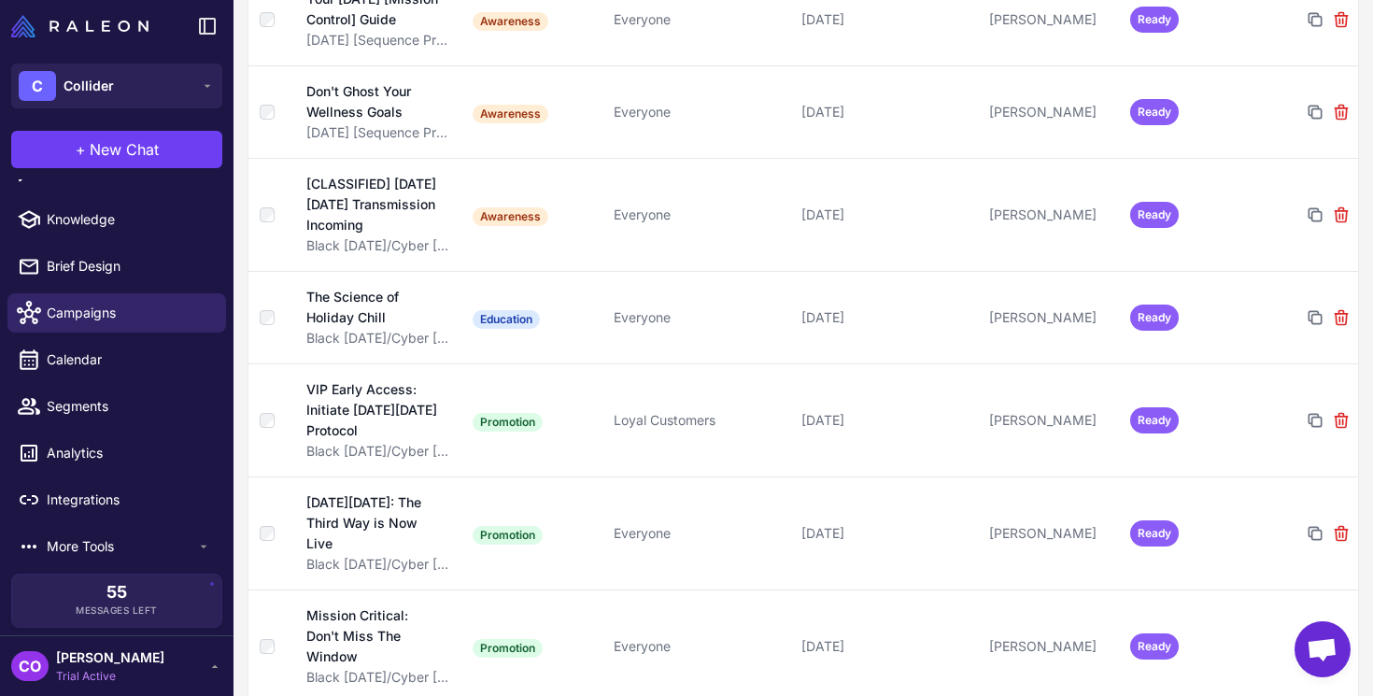
scroll to position [597, 0]
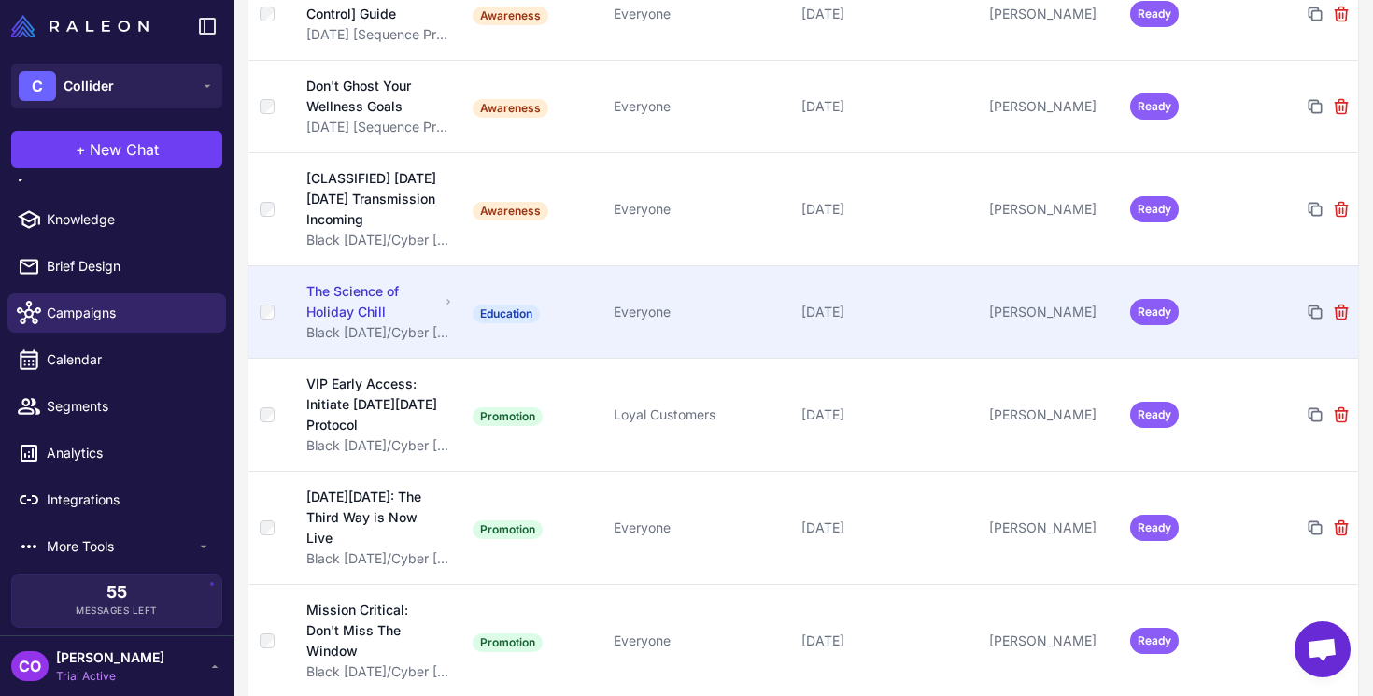
click at [351, 318] on div "The Science of Holiday Chill" at bounding box center [372, 301] width 132 height 41
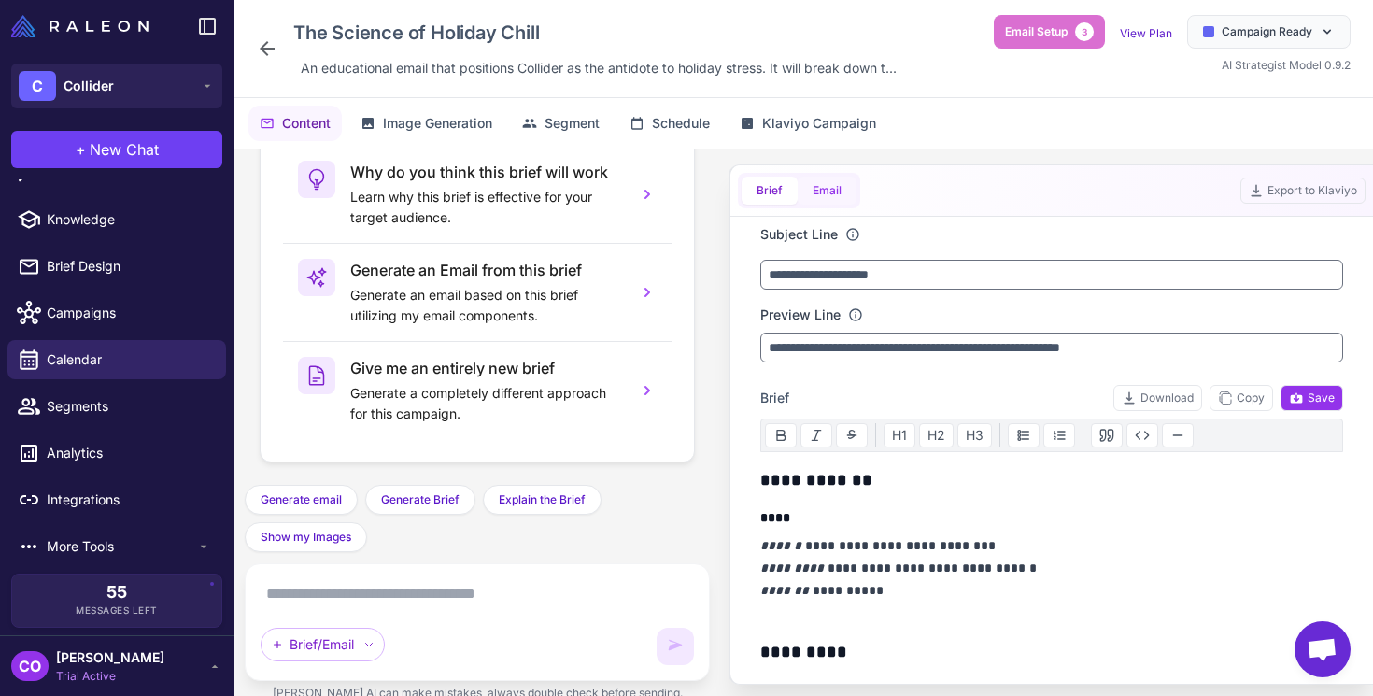
click at [828, 186] on button "Email" at bounding box center [827, 191] width 59 height 28
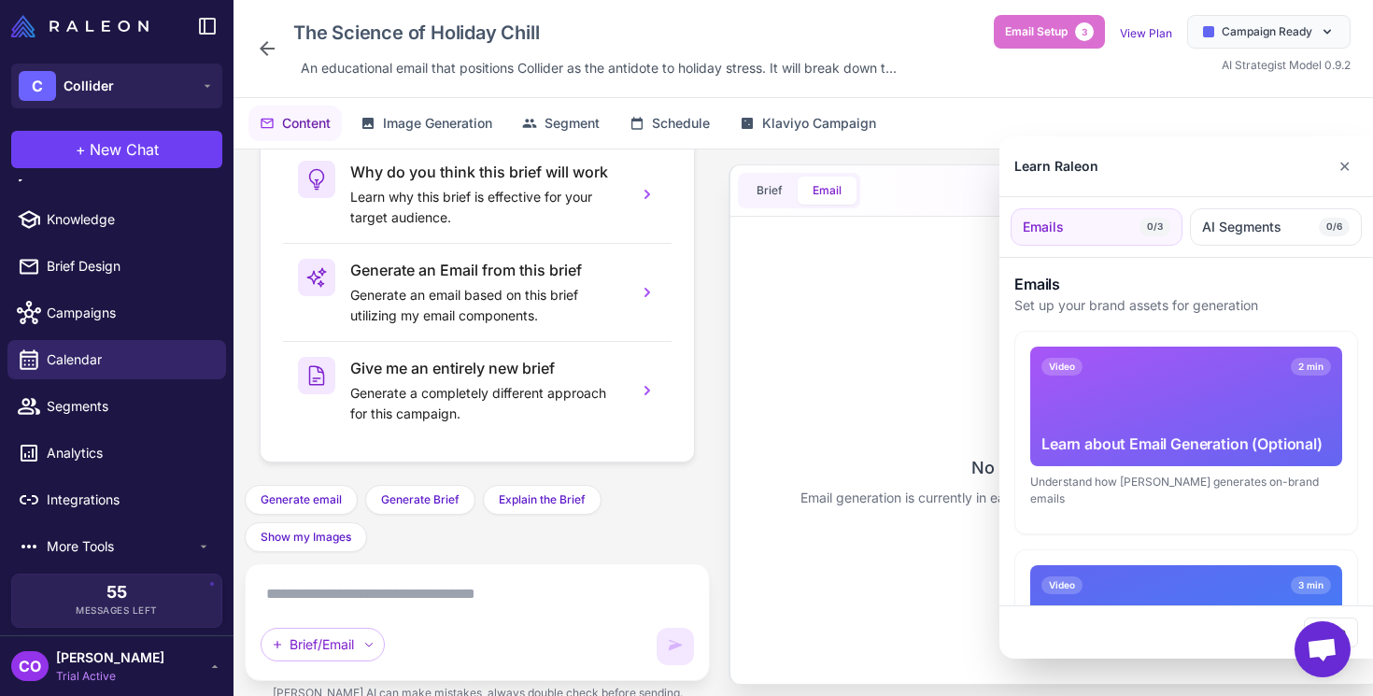
click at [769, 188] on div at bounding box center [686, 348] width 1373 height 696
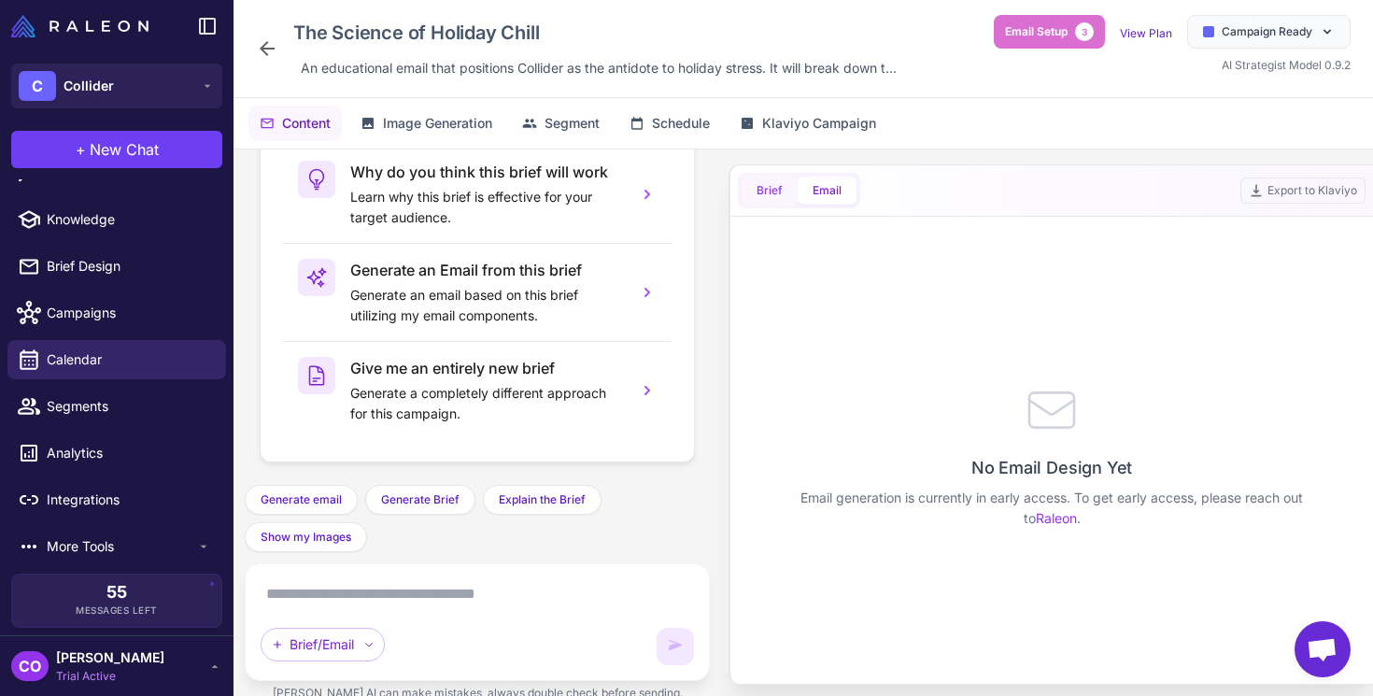
click at [774, 191] on button "Brief" at bounding box center [770, 191] width 56 height 28
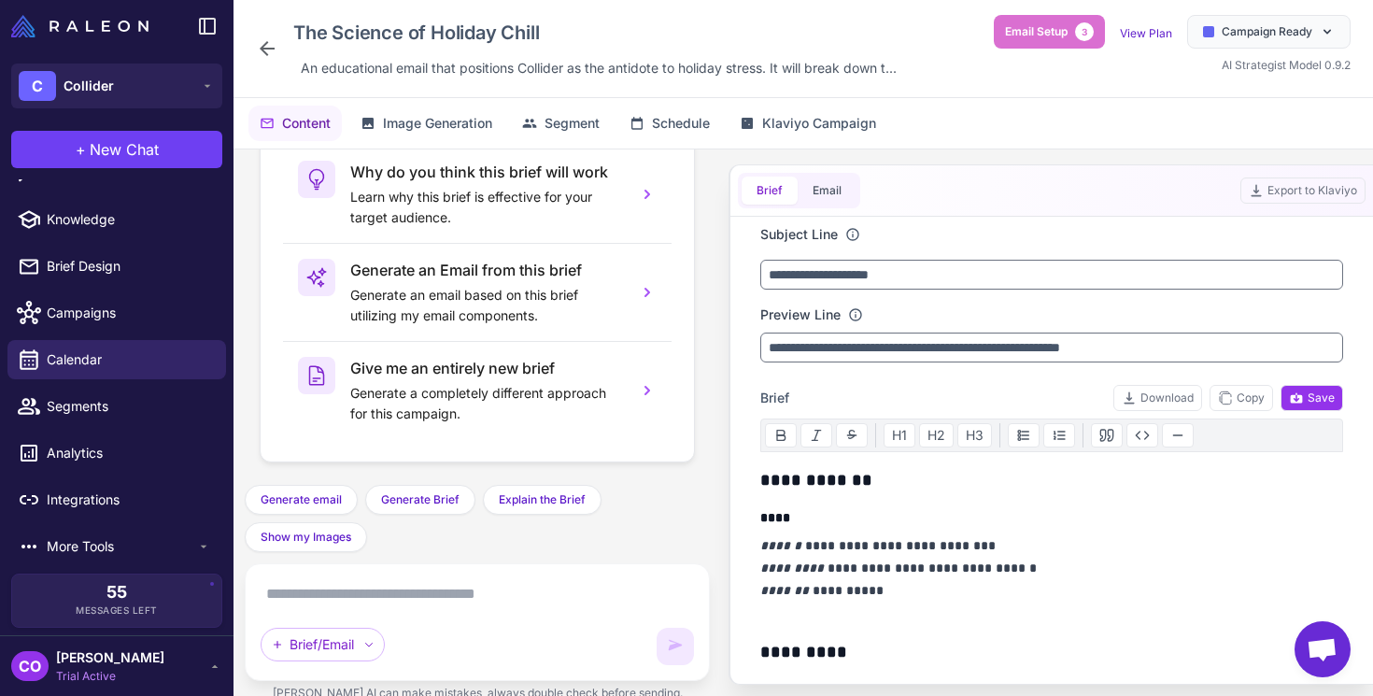
click at [276, 45] on icon at bounding box center [267, 48] width 22 height 22
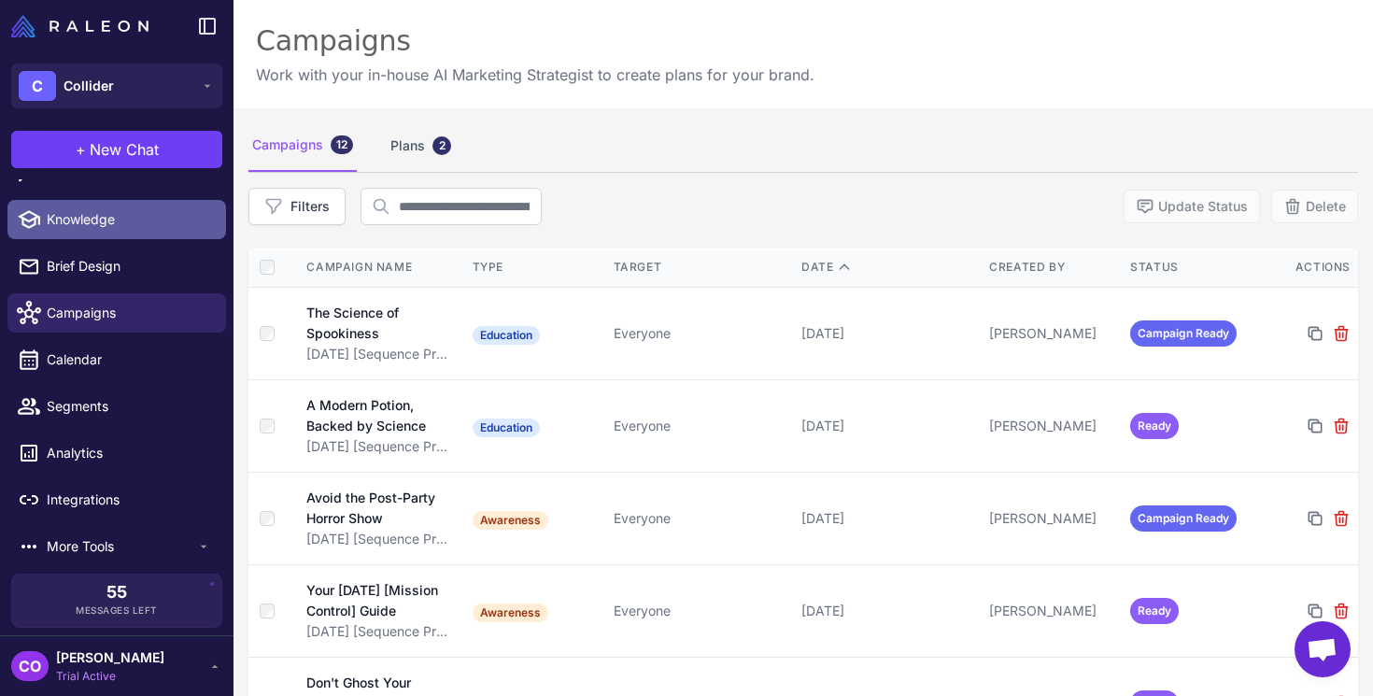
click at [70, 221] on span "Knowledge" at bounding box center [129, 219] width 164 height 21
select select
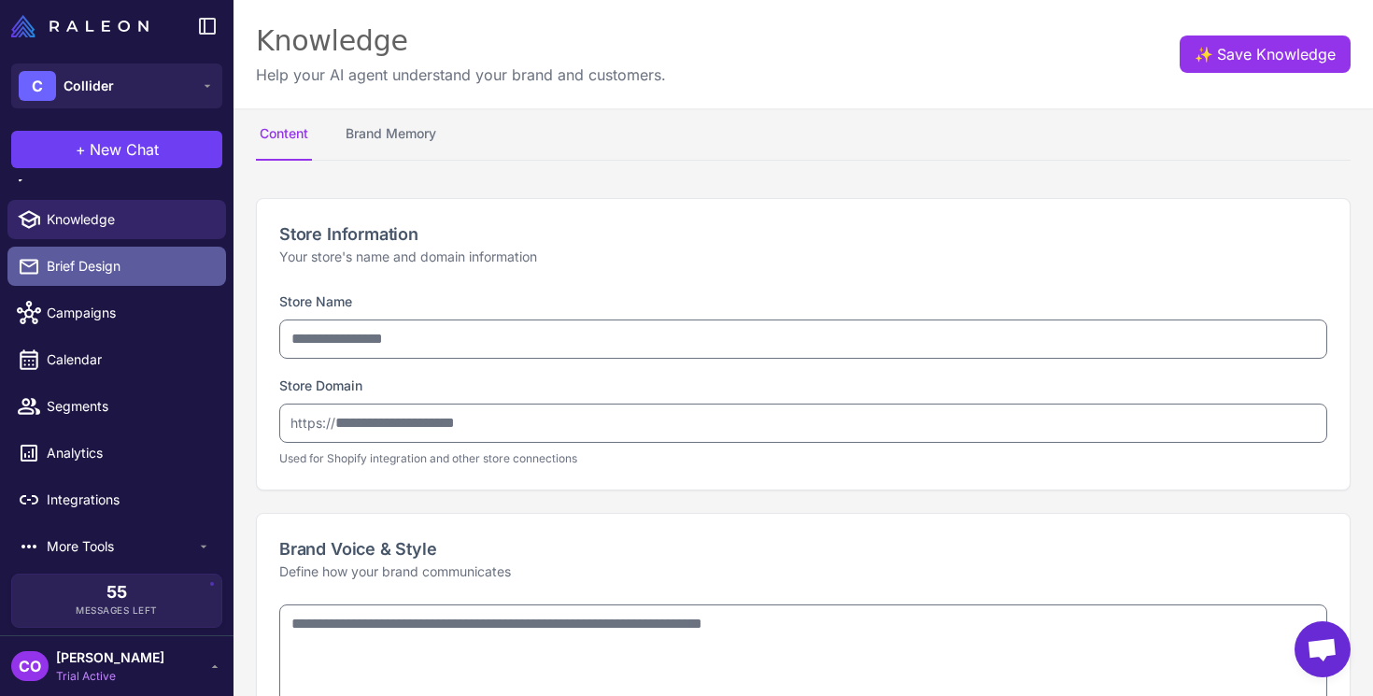
type input "********"
type input "**********"
type textarea "**********"
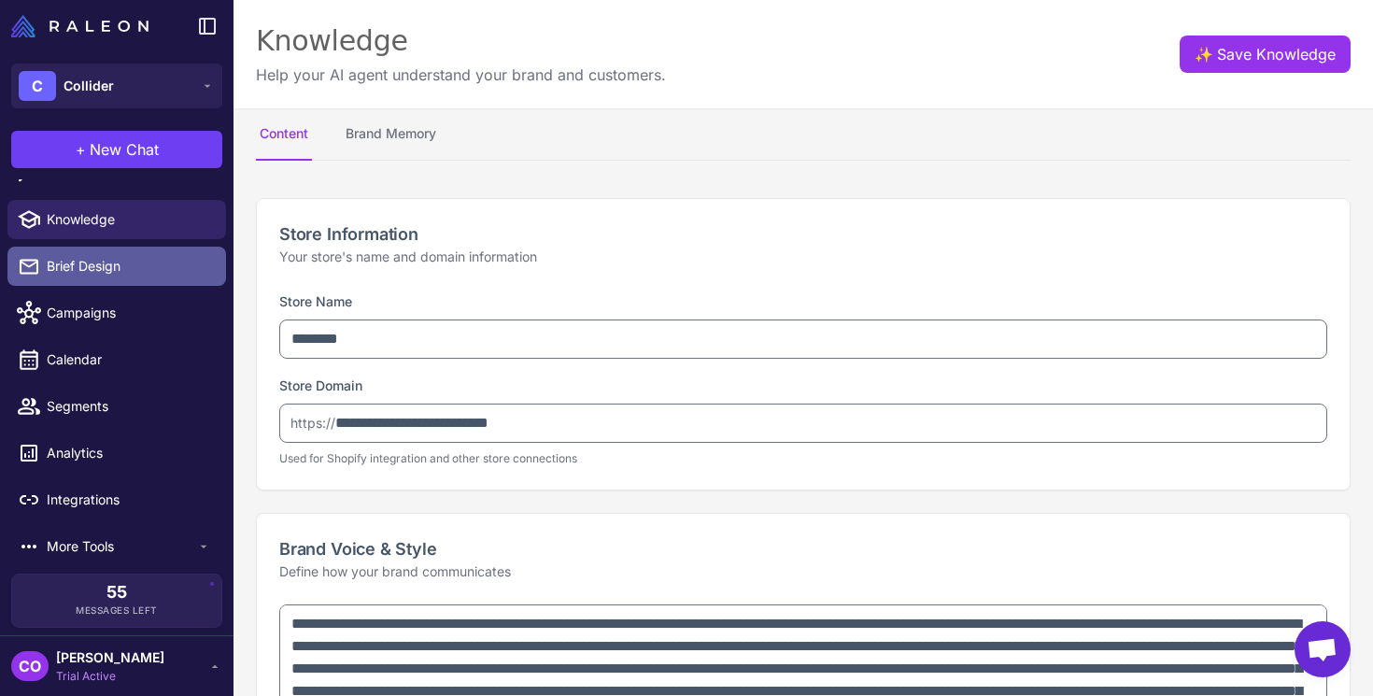
type textarea "**********"
